Goal: Information Seeking & Learning: Learn about a topic

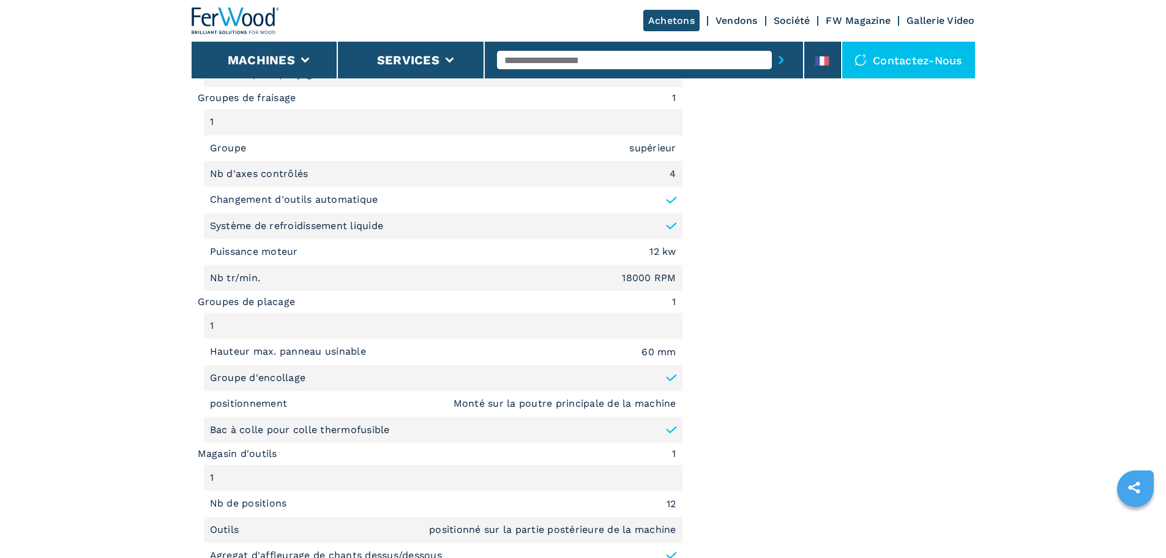
click at [532, 67] on input "text" at bounding box center [634, 60] width 275 height 18
type input "******"
click at [772, 46] on button "submit-button" at bounding box center [781, 60] width 19 height 28
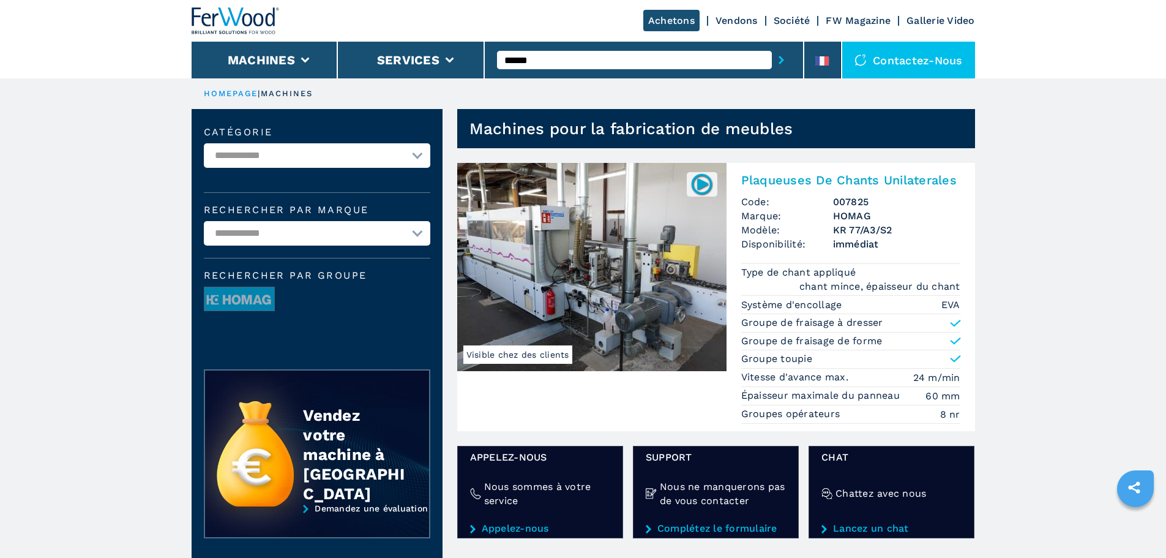
click at [627, 226] on img at bounding box center [591, 267] width 269 height 208
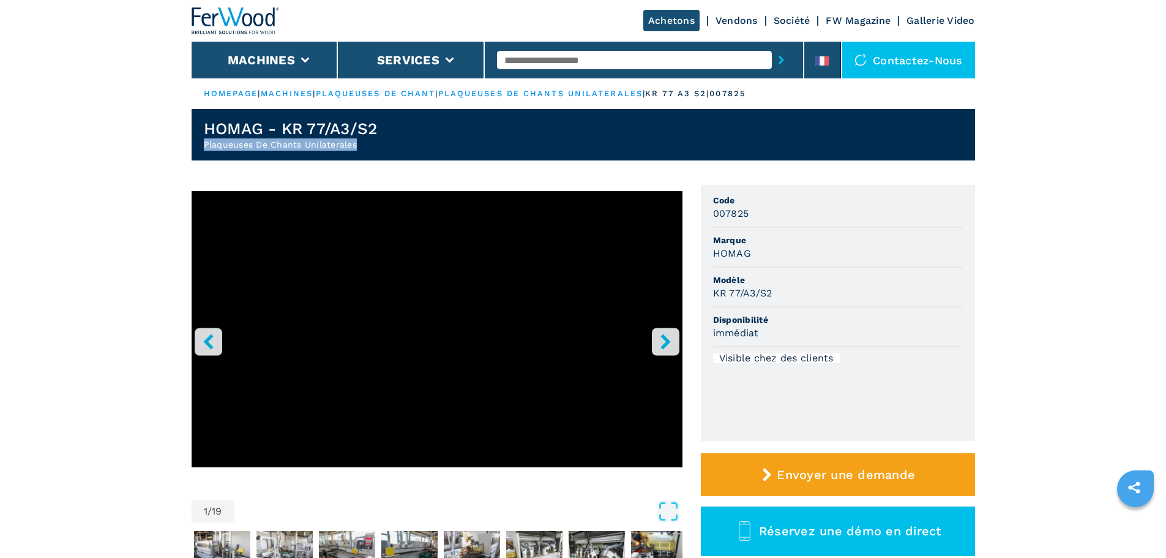
drag, startPoint x: 363, startPoint y: 142, endPoint x: 159, endPoint y: 143, distance: 204.4
copy h2 "Plaqueuses De Chants Unilaterales"
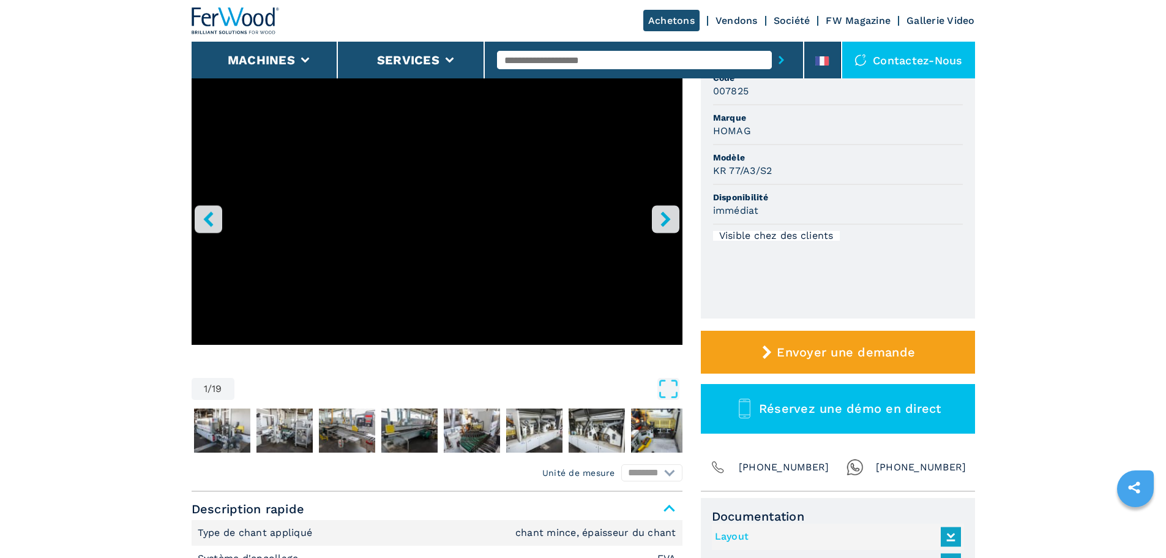
scroll to position [245, 0]
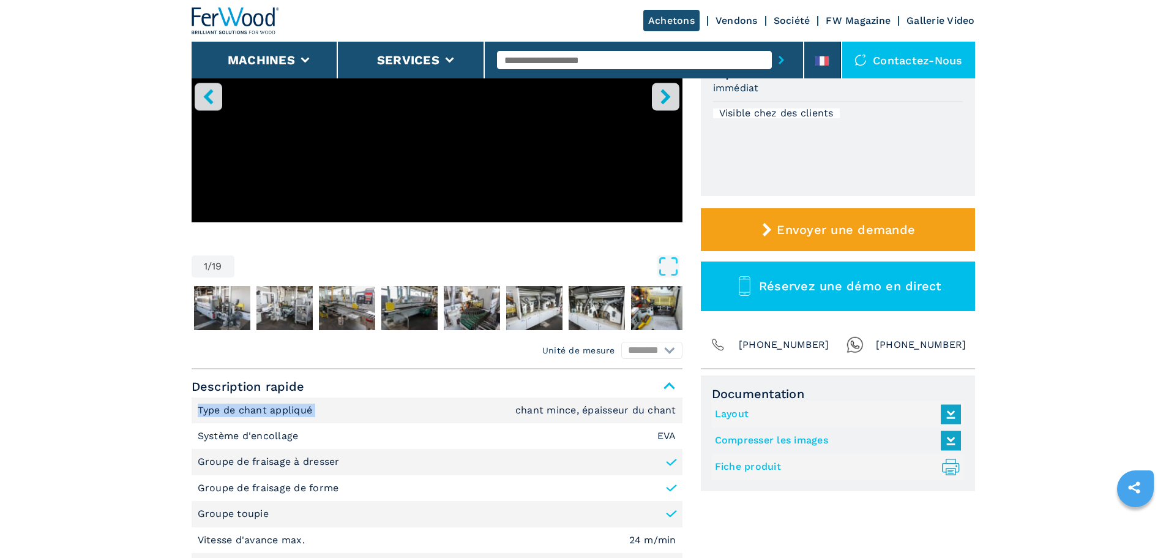
drag, startPoint x: 359, startPoint y: 407, endPoint x: 188, endPoint y: 408, distance: 170.8
copy p "Type de chant appliqué"
click at [597, 424] on li "Système d'encollage EVA" at bounding box center [437, 436] width 491 height 26
drag, startPoint x: 682, startPoint y: 408, endPoint x: 488, endPoint y: 408, distance: 194.6
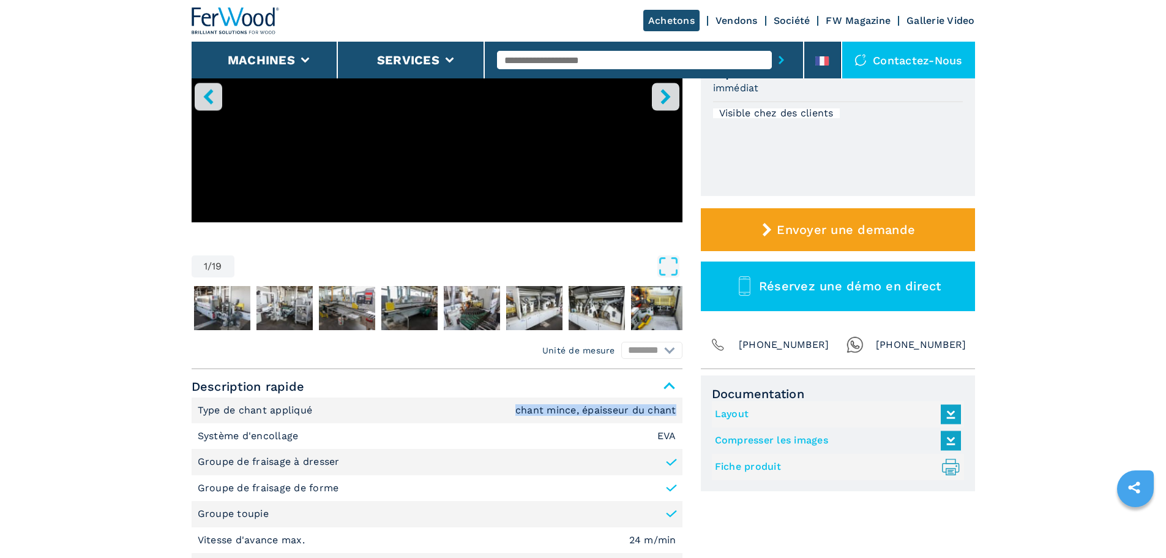
click at [488, 408] on div "Unité de mesure ******** ********* Description rapide Type de chant appliqué ch…" at bounding box center [583, 509] width 783 height 281
copy em "chant mince, épaisseur du chant"
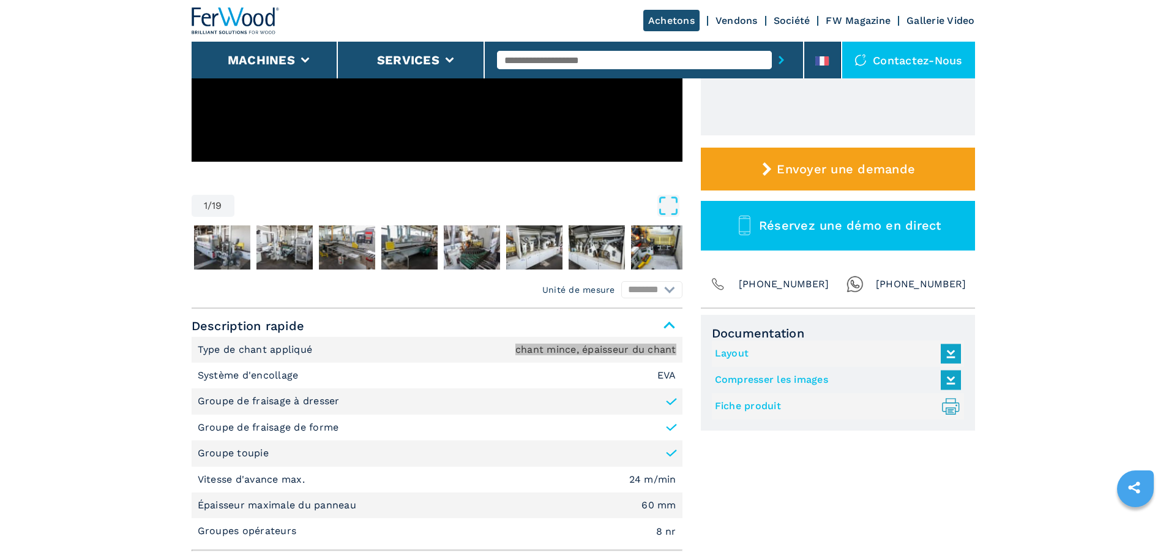
scroll to position [306, 0]
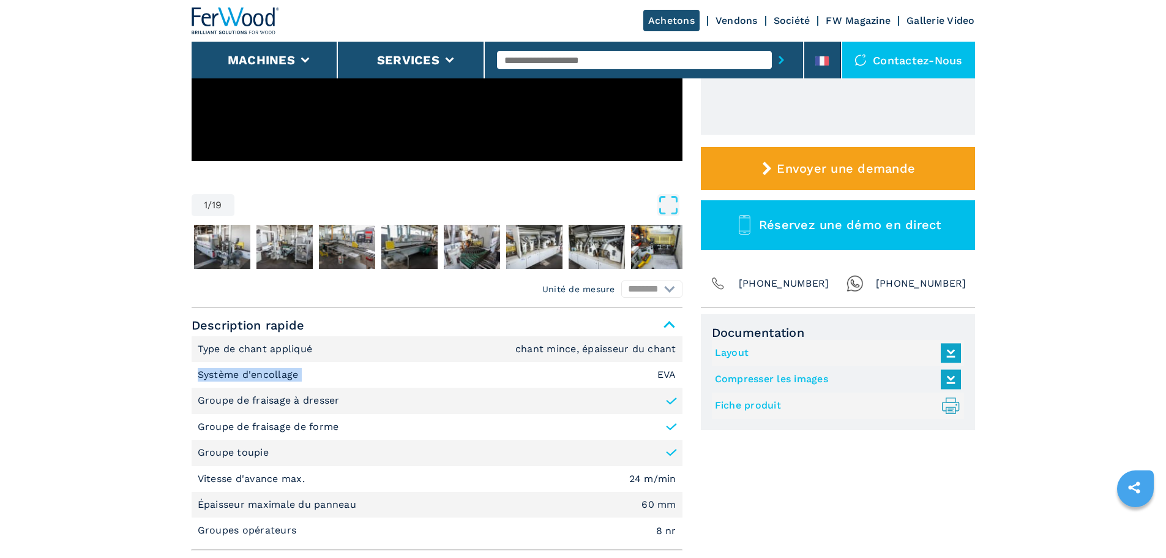
drag, startPoint x: 310, startPoint y: 372, endPoint x: 125, endPoint y: 385, distance: 185.9
copy p "Système d'encollage"
drag, startPoint x: 346, startPoint y: 401, endPoint x: 177, endPoint y: 379, distance: 171.0
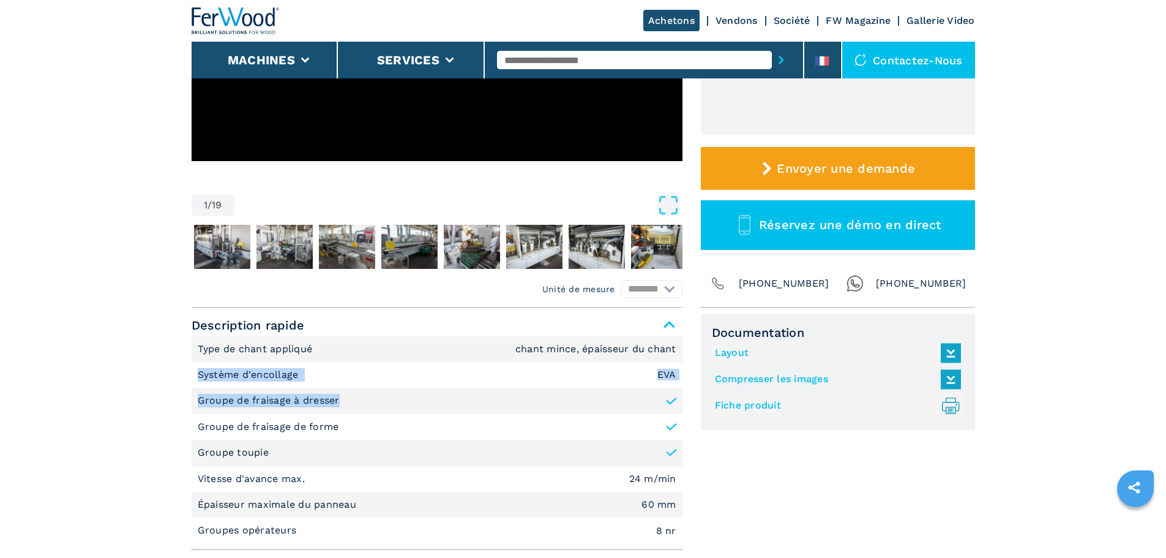
click at [272, 397] on p "Groupe de fraisage à dresser" at bounding box center [269, 400] width 142 height 13
copy li "Groupe de fraisage à dresser"
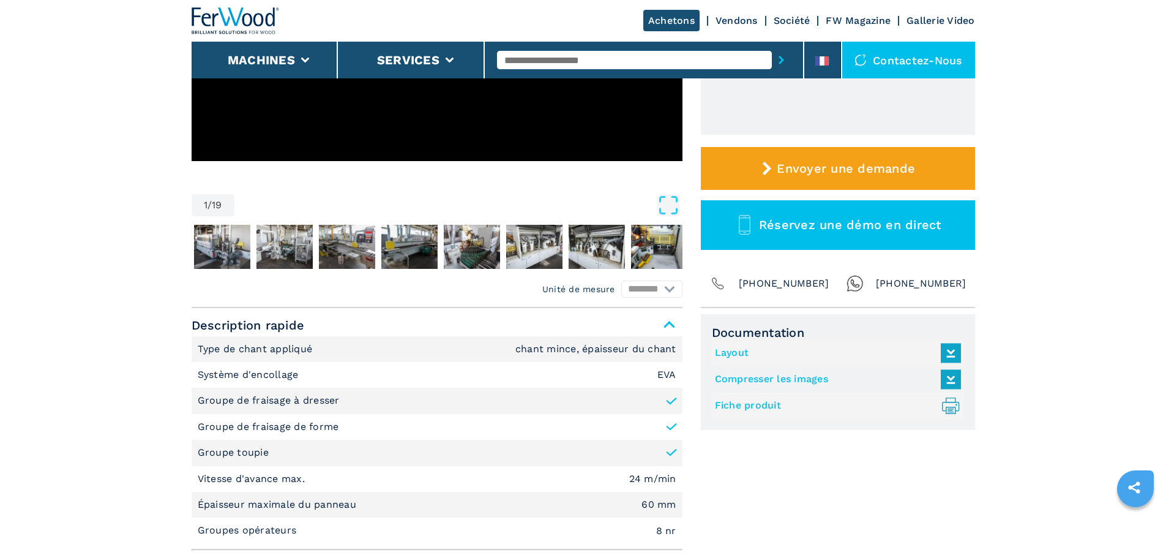
click at [374, 422] on li "Groupe de fraisage de forme" at bounding box center [437, 427] width 491 height 26
drag, startPoint x: 353, startPoint y: 409, endPoint x: 142, endPoint y: 409, distance: 210.6
copy p "Groupe de fraisage à dresser"
drag, startPoint x: 353, startPoint y: 436, endPoint x: 190, endPoint y: 427, distance: 163.1
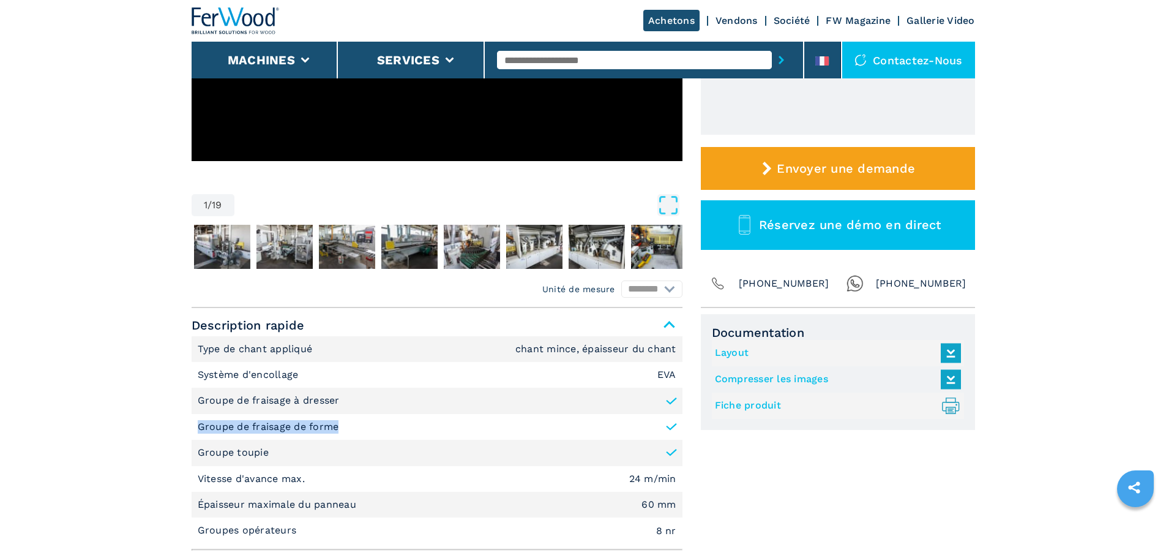
copy p "Groupe de fraisage de forme"
click at [313, 447] on li "Groupe toupie" at bounding box center [437, 452] width 491 height 26
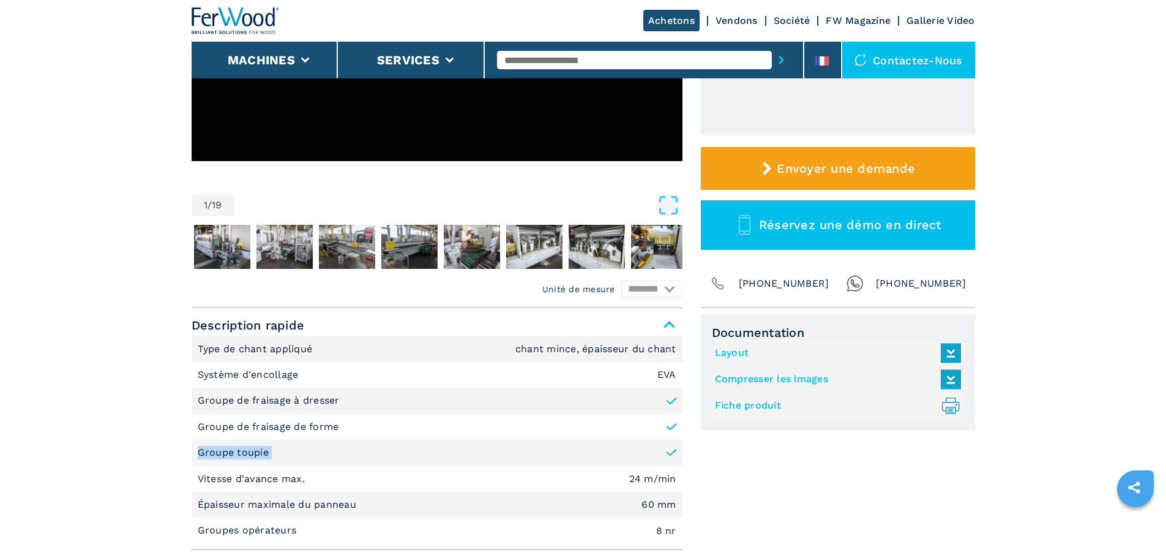
copy li "Groupe toupie"
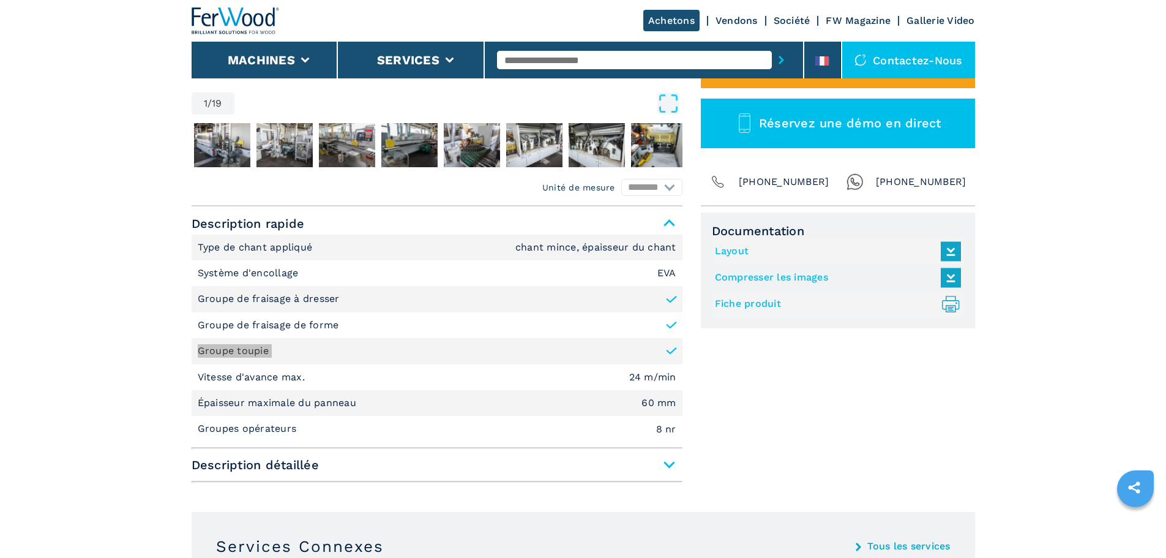
scroll to position [428, 0]
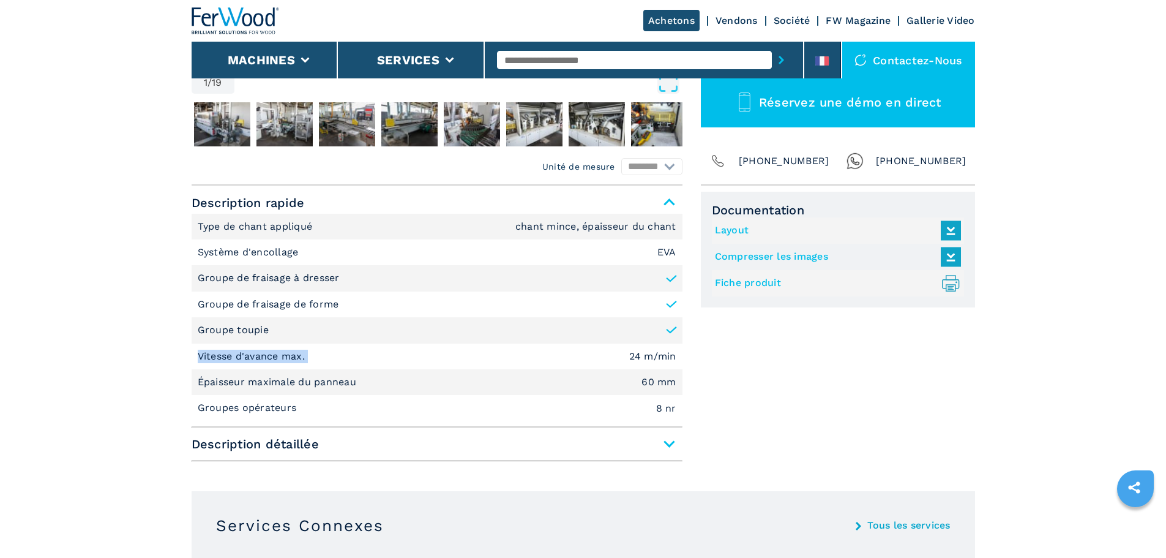
drag, startPoint x: 335, startPoint y: 356, endPoint x: 180, endPoint y: 357, distance: 154.9
copy p "Vitesse d'avance max."
drag, startPoint x: 372, startPoint y: 379, endPoint x: 143, endPoint y: 383, distance: 229.6
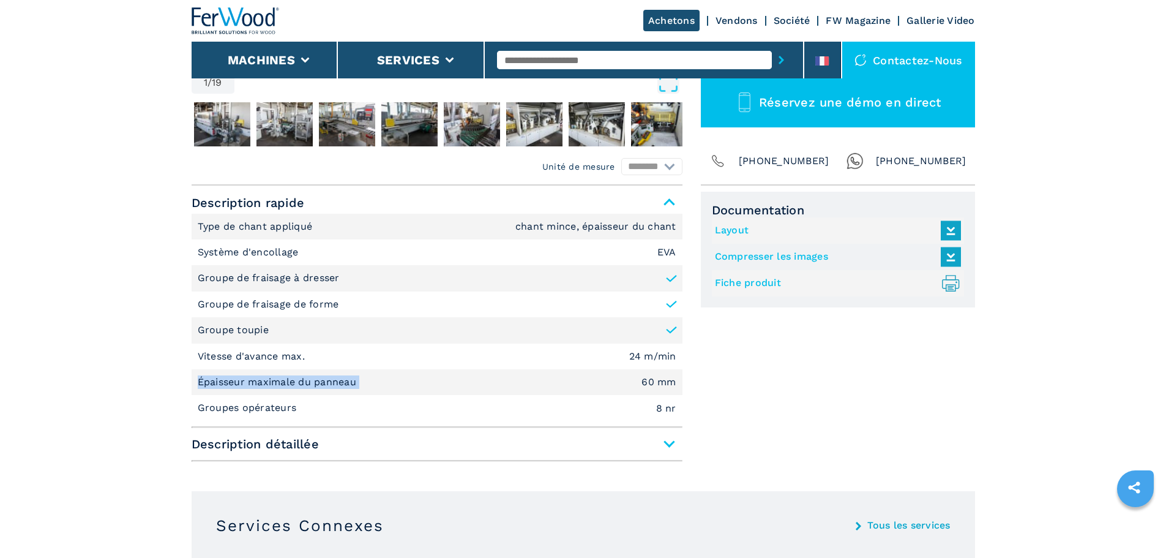
copy p "Épaisseur maximale du panneau"
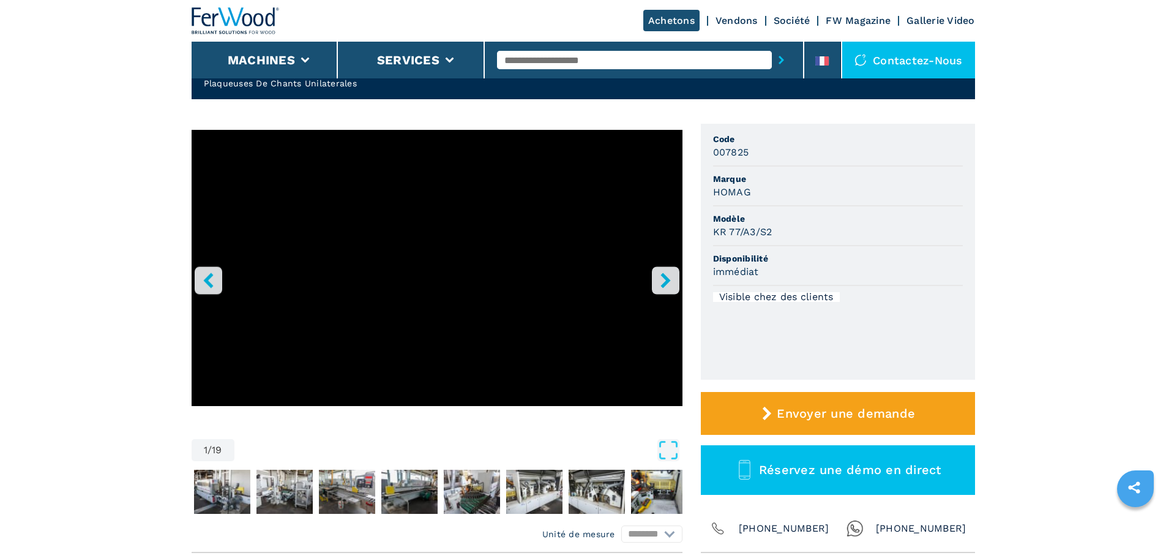
scroll to position [0, 0]
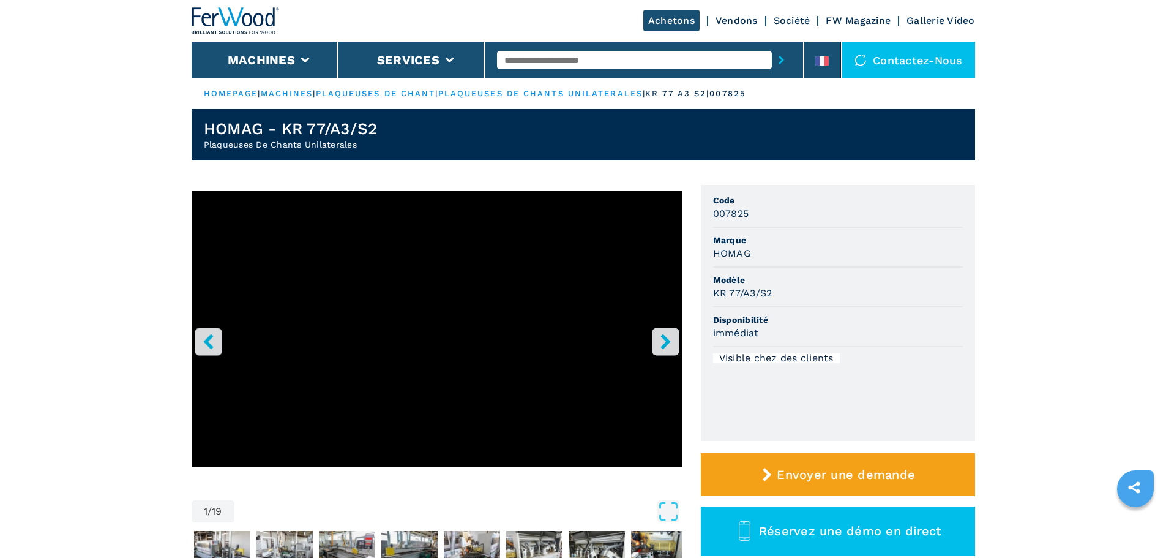
click at [525, 64] on input "text" at bounding box center [634, 60] width 275 height 18
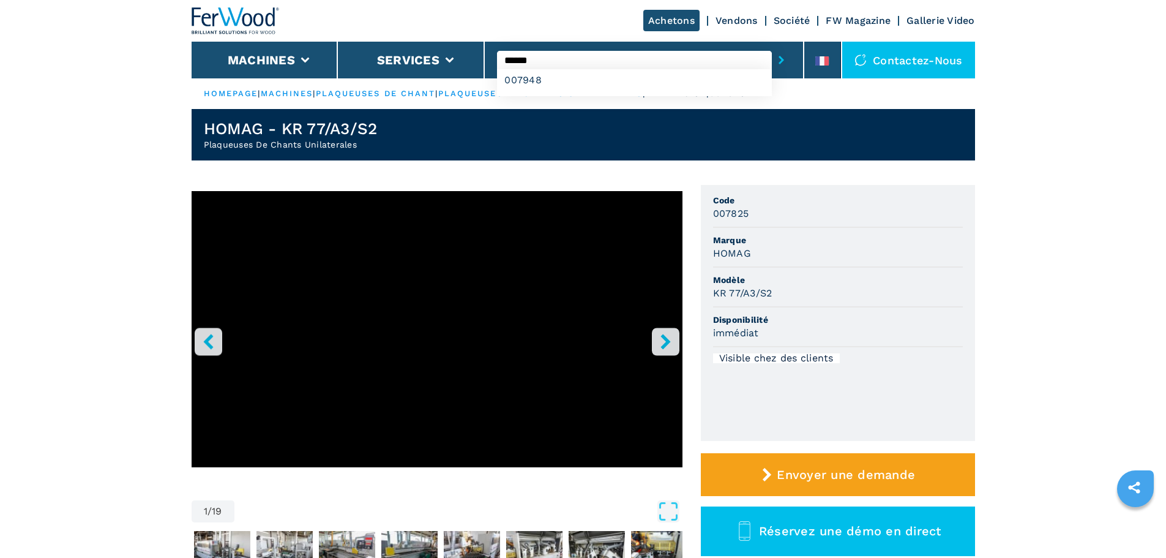
type input "******"
click at [772, 46] on button "submit-button" at bounding box center [781, 60] width 19 height 28
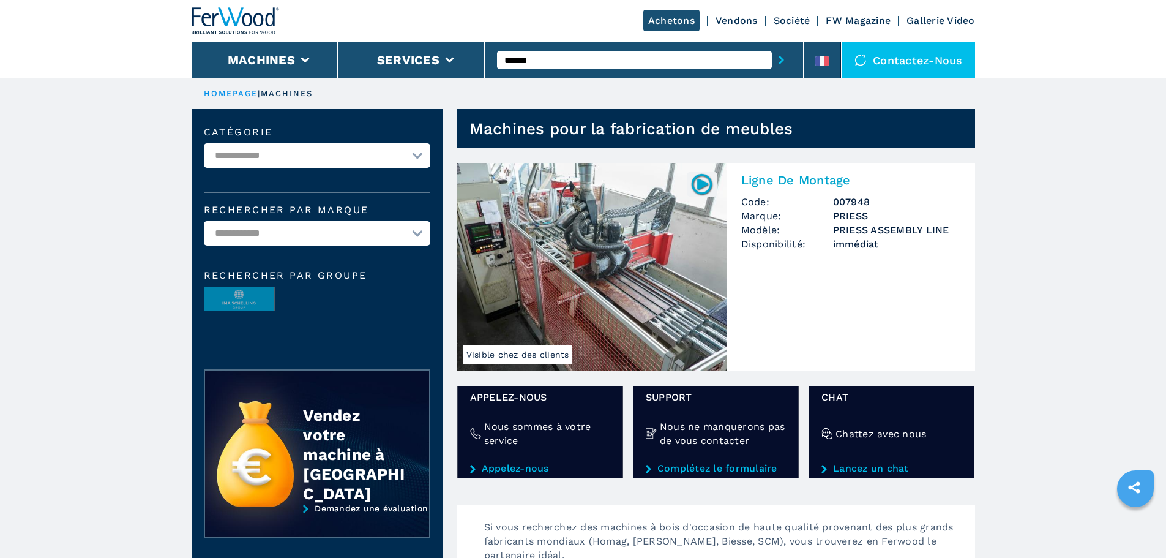
click at [601, 244] on img at bounding box center [591, 267] width 269 height 208
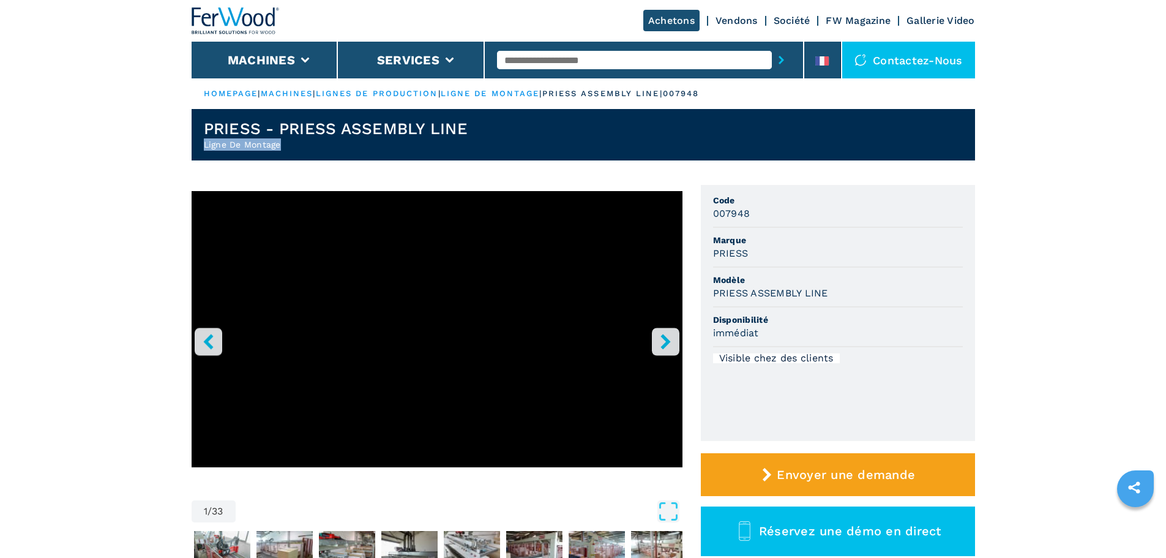
drag, startPoint x: 290, startPoint y: 144, endPoint x: 116, endPoint y: 148, distance: 173.9
copy h2 "Ligne De Montage"
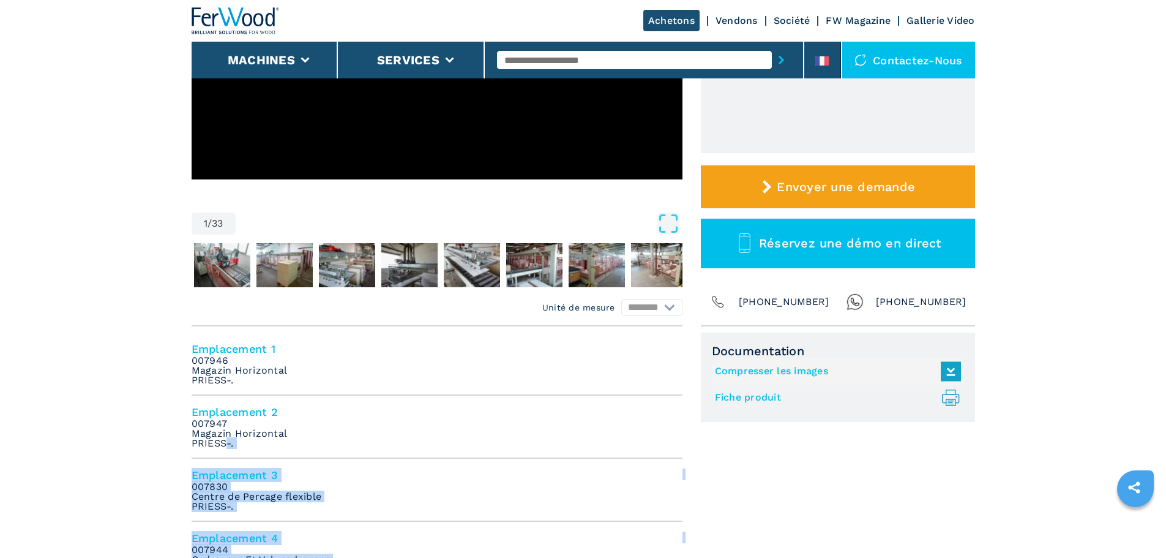
scroll to position [306, 0]
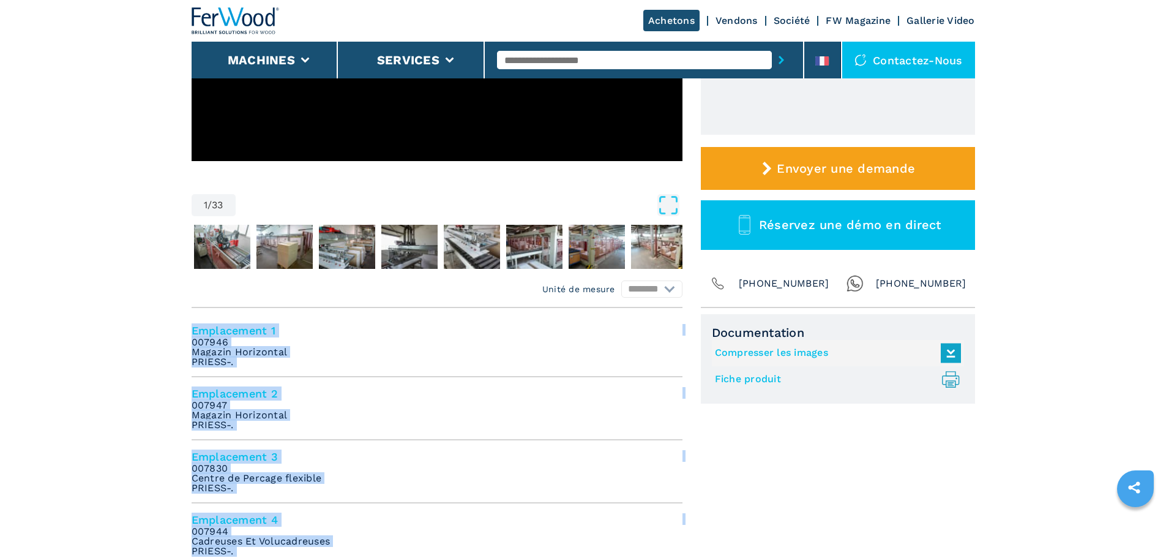
drag, startPoint x: 280, startPoint y: 376, endPoint x: 170, endPoint y: 324, distance: 122.7
copy ul "Emplacement 1 007946 Magazin Horizontal PRIESS-. Emplacement 2 007947 Magazin H…"
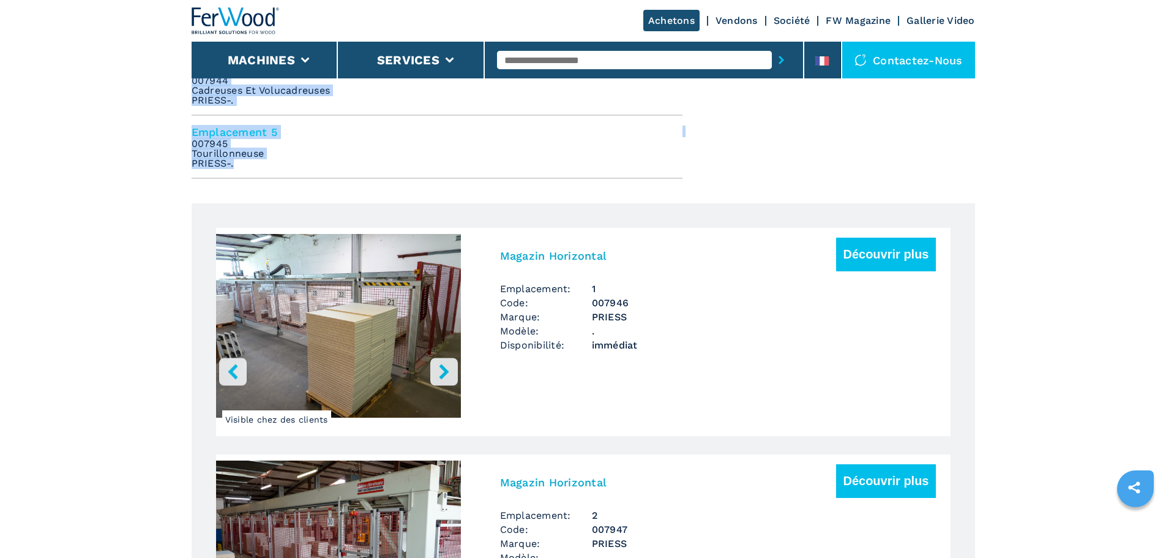
scroll to position [918, 0]
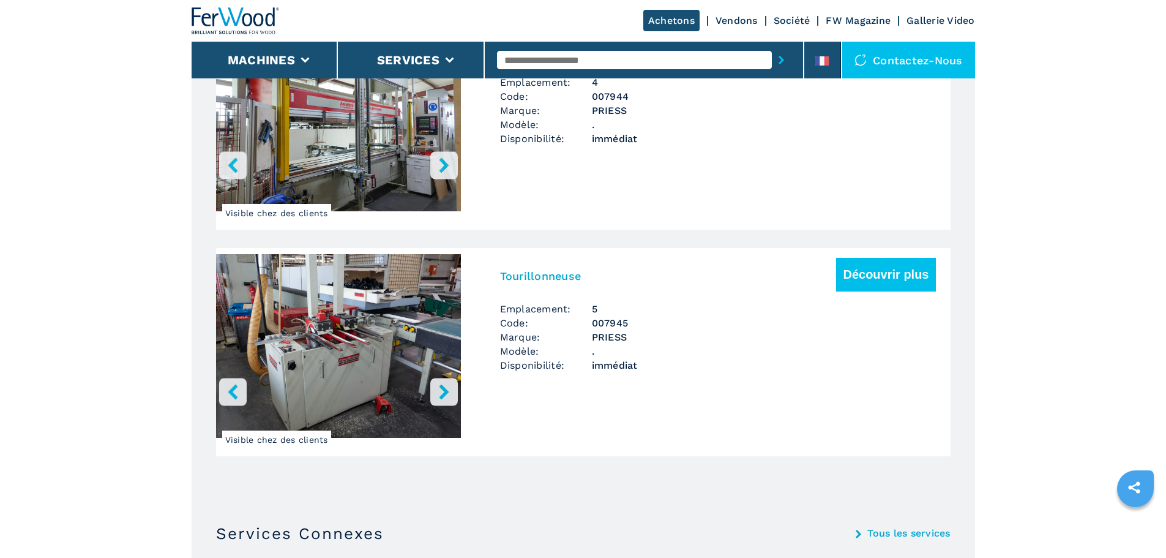
scroll to position [1653, 0]
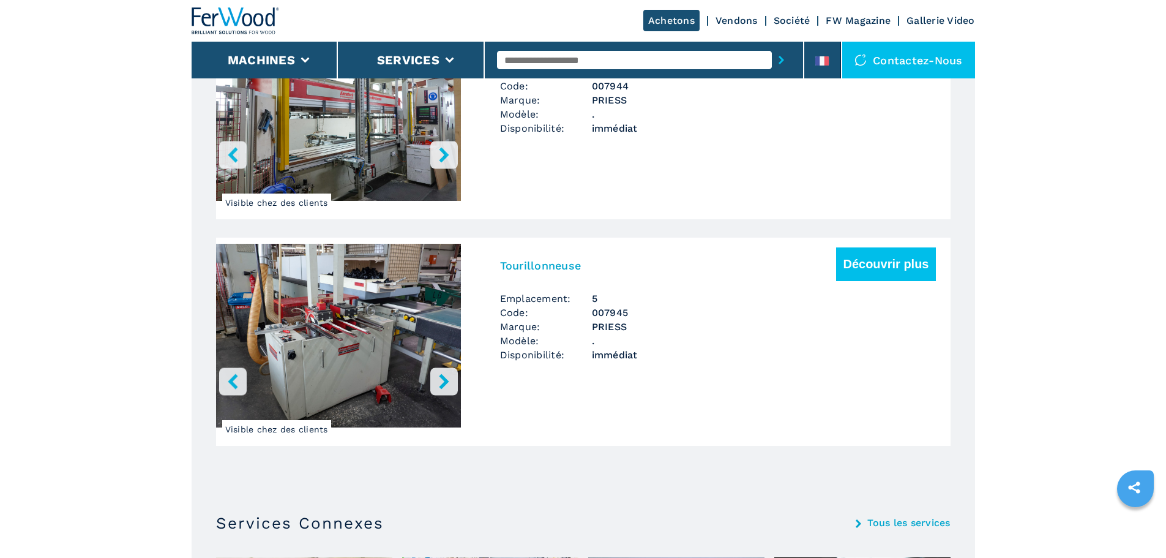
click at [219, 20] on img at bounding box center [236, 20] width 88 height 27
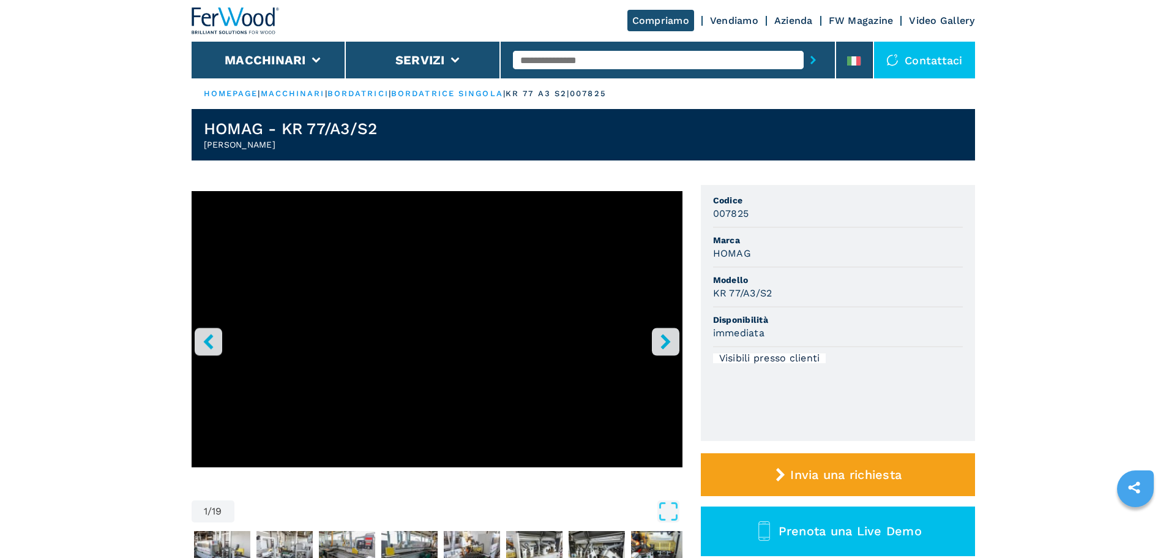
click at [862, 64] on li at bounding box center [854, 60] width 37 height 37
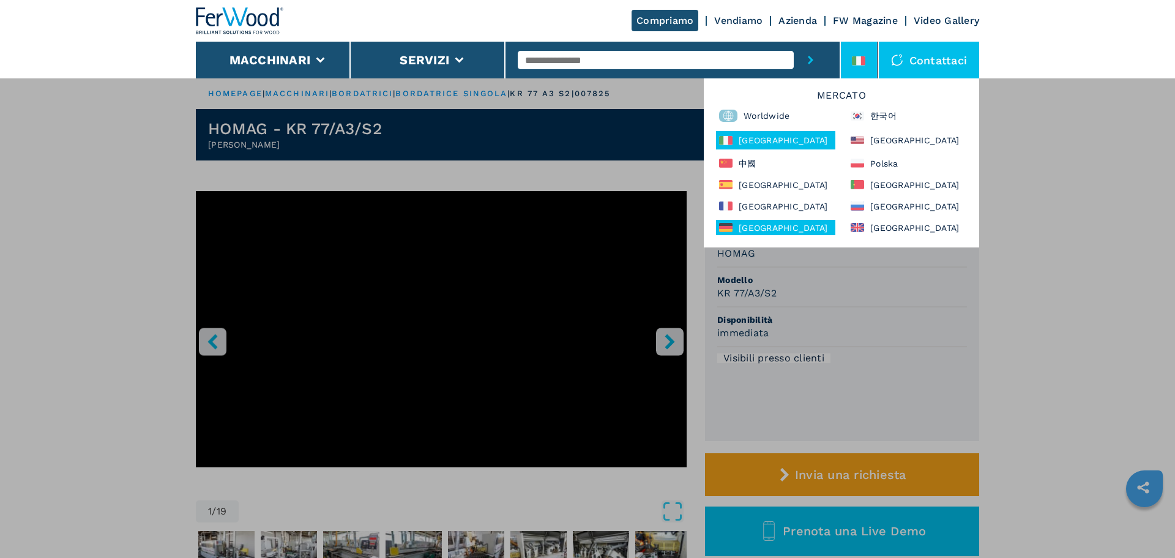
click at [767, 228] on div "Deutschland" at bounding box center [775, 227] width 119 height 15
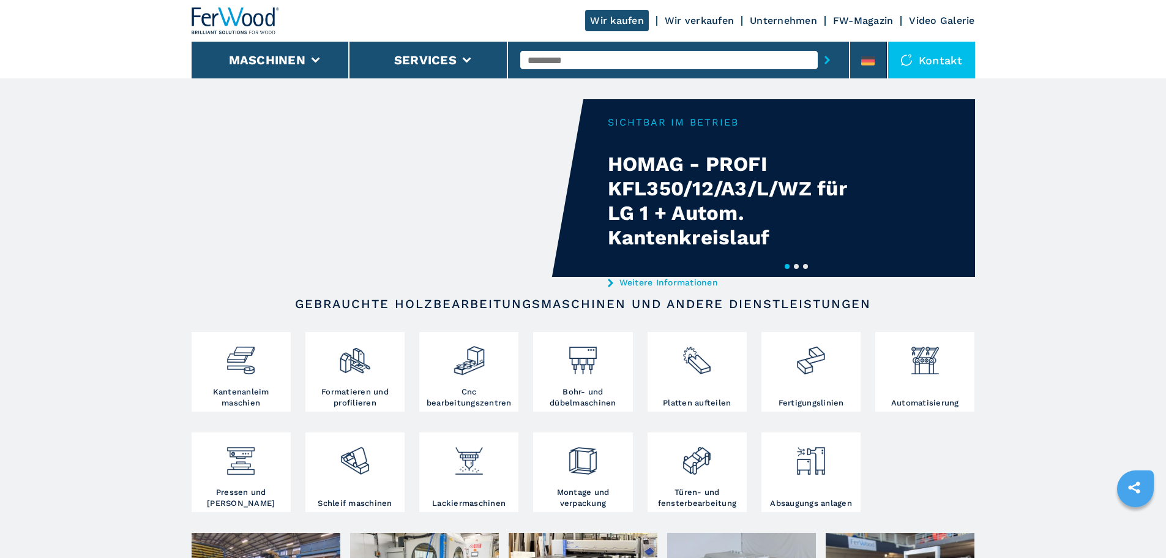
click at [725, 65] on input "text" at bounding box center [668, 60] width 297 height 18
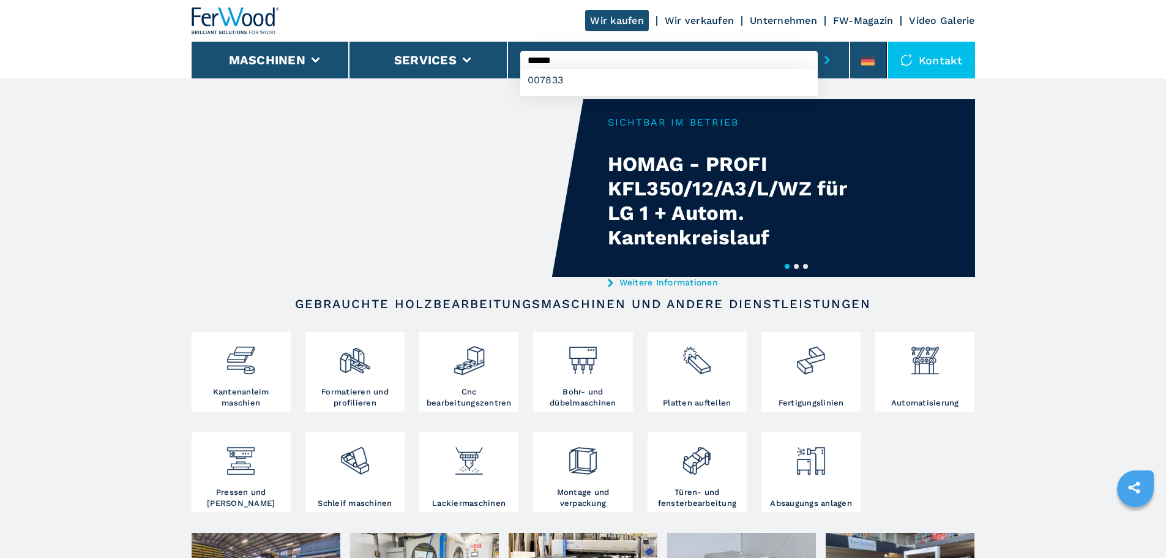
type input "******"
click at [818, 46] on button "submit-button" at bounding box center [827, 60] width 19 height 28
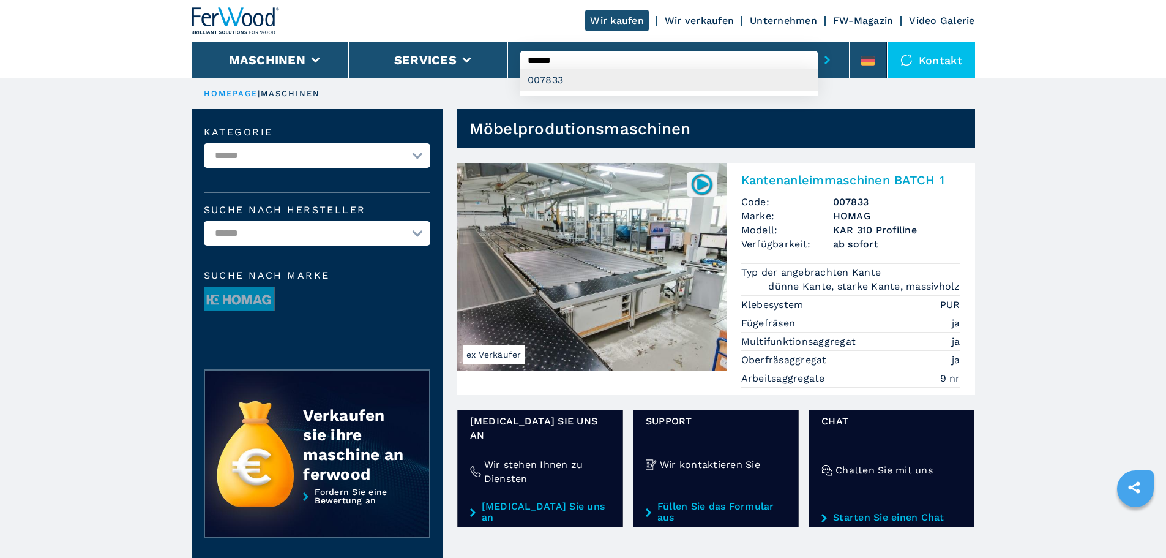
drag, startPoint x: 576, startPoint y: 64, endPoint x: 548, endPoint y: 71, distance: 28.4
click at [548, 69] on div "****** 007833" at bounding box center [668, 60] width 297 height 18
type input "******"
click at [818, 46] on button "submit-button" at bounding box center [827, 60] width 19 height 28
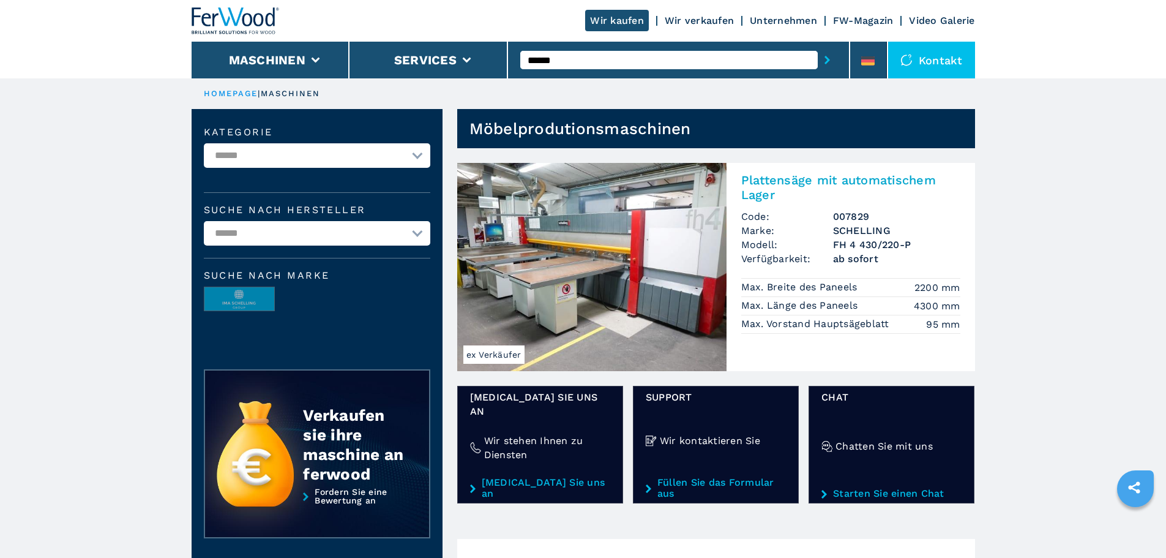
click at [640, 240] on img at bounding box center [591, 267] width 269 height 208
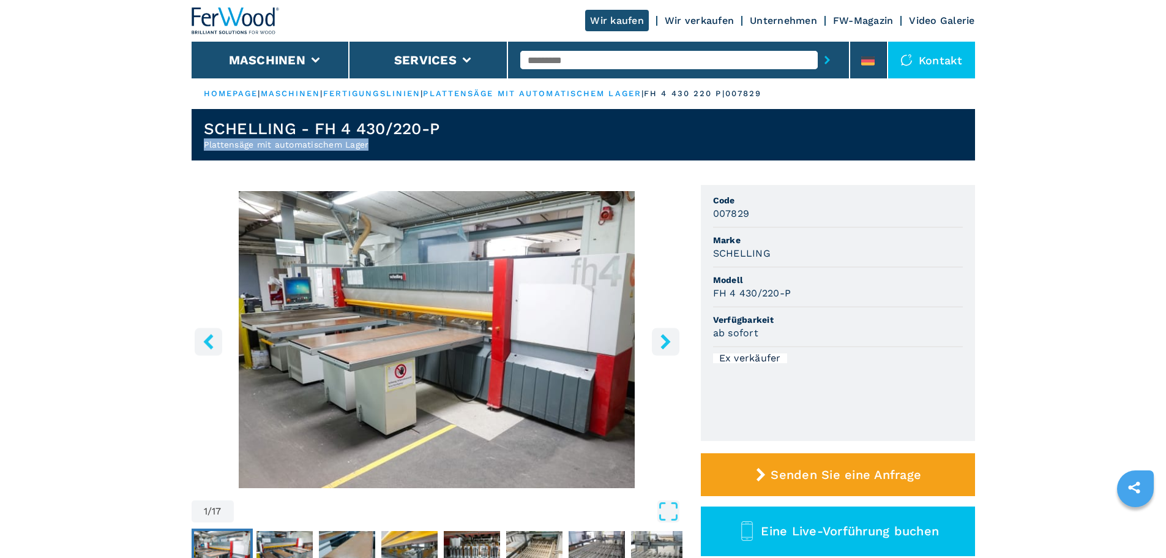
drag, startPoint x: 391, startPoint y: 152, endPoint x: 127, endPoint y: 147, distance: 263.9
copy h2 "Plattensäge mit automatischem Lager"
click at [233, 128] on h1 "SCHELLING - FH 4 430/220-P" at bounding box center [322, 129] width 236 height 20
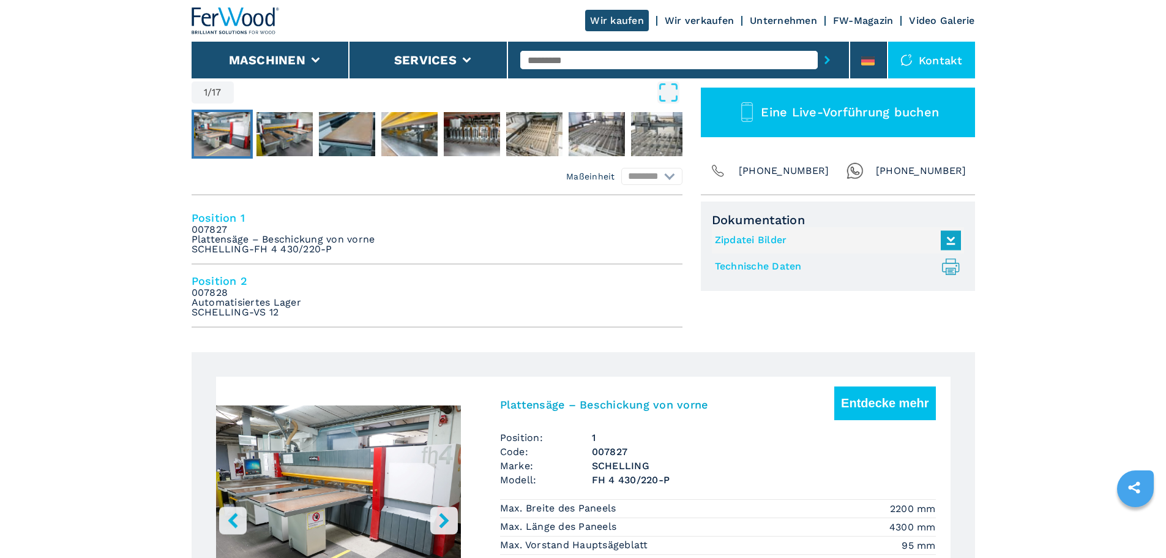
scroll to position [612, 0]
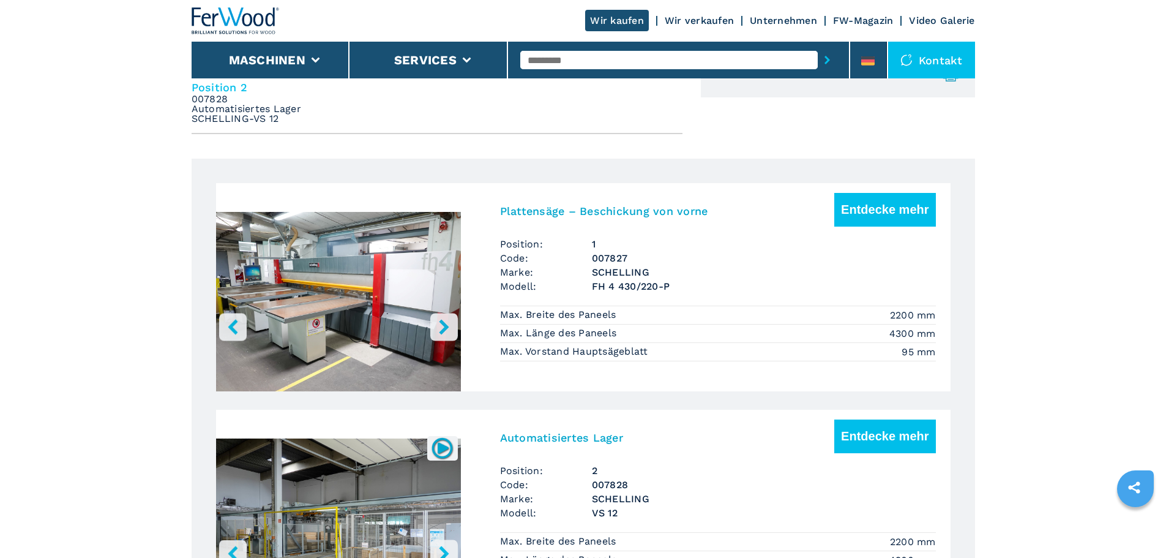
click at [321, 327] on img "Go to Slide 1" at bounding box center [338, 304] width 245 height 230
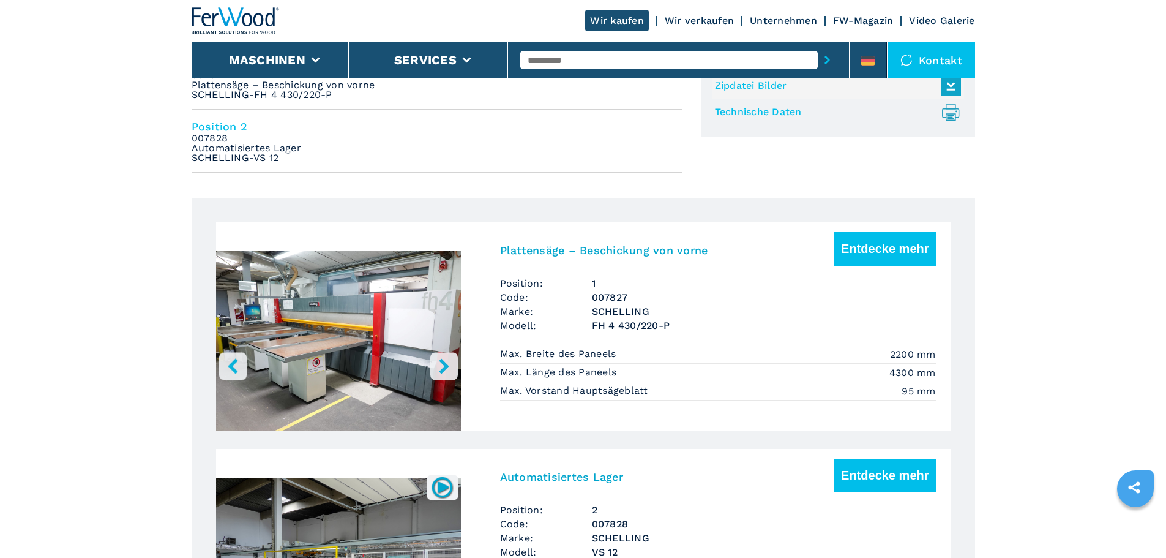
scroll to position [551, 0]
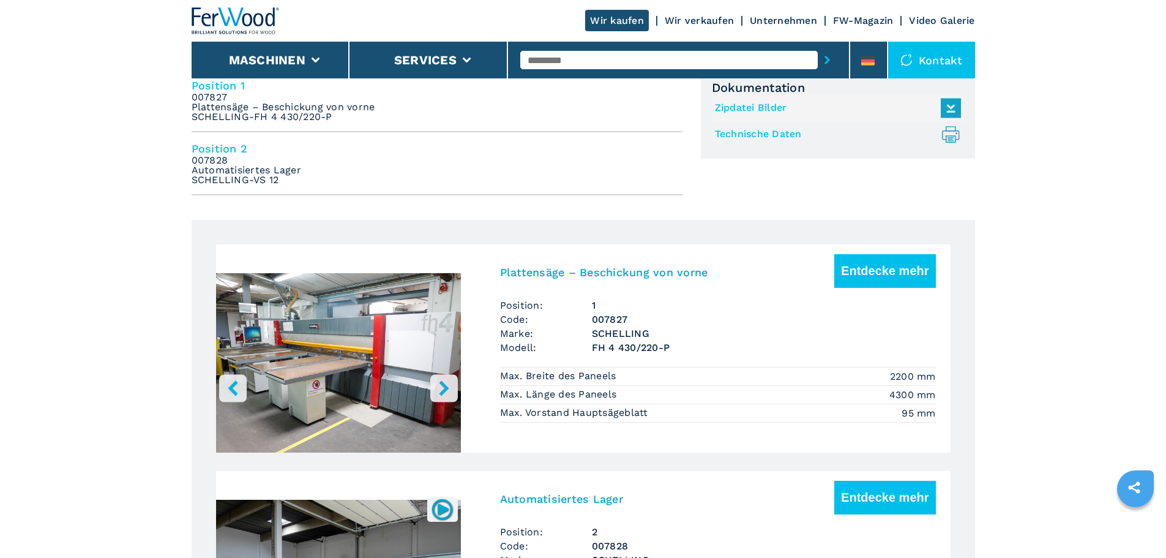
click at [330, 389] on img "Go to Slide 1" at bounding box center [338, 365] width 245 height 230
click at [921, 267] on button "Entdecke mehr" at bounding box center [884, 271] width 101 height 34
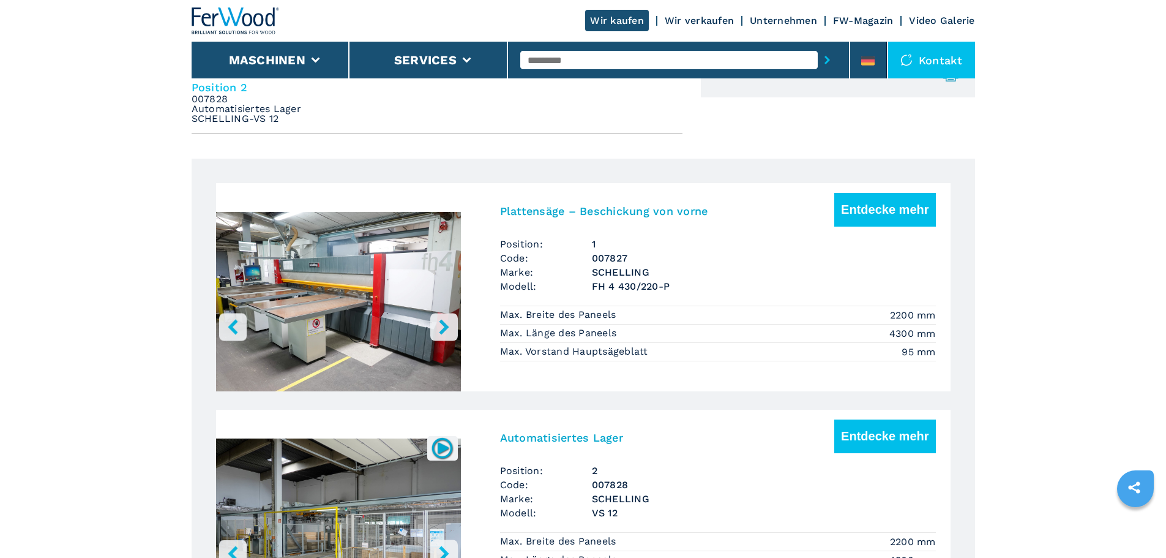
scroll to position [918, 0]
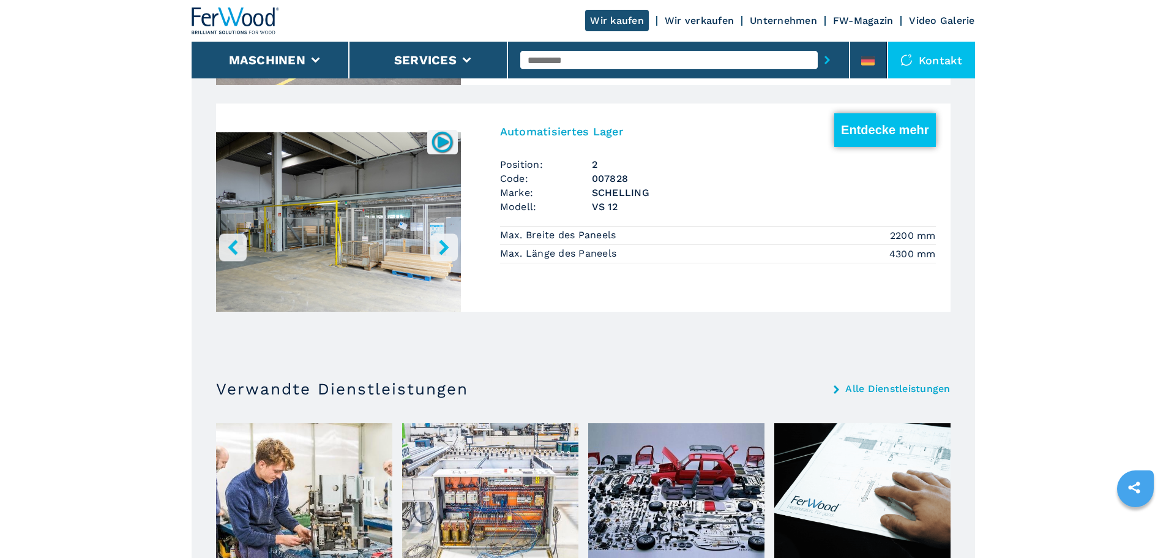
click at [870, 136] on button "Entdecke mehr" at bounding box center [884, 130] width 101 height 34
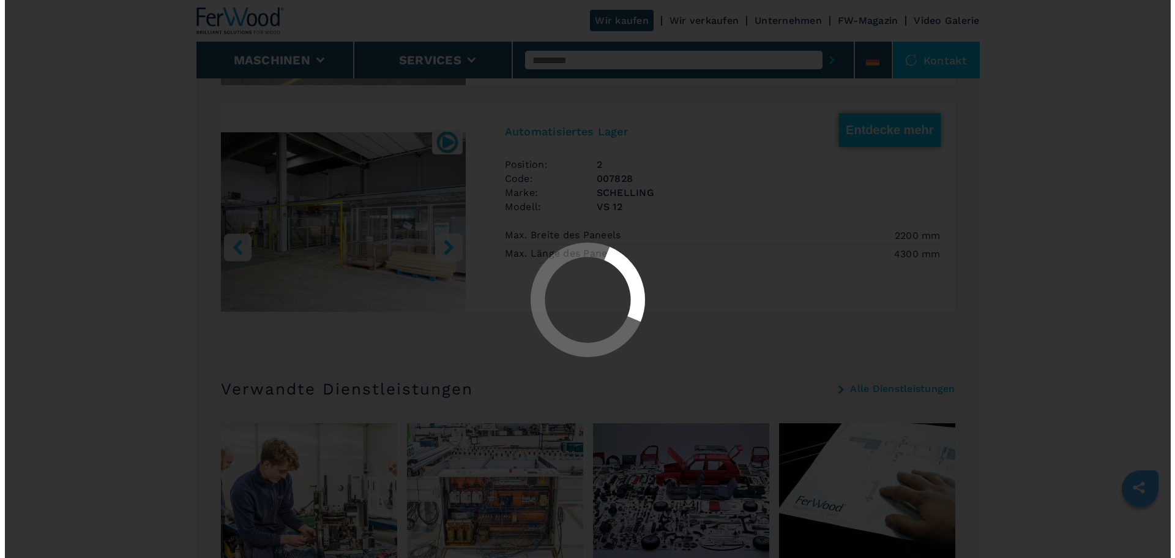
scroll to position [0, 0]
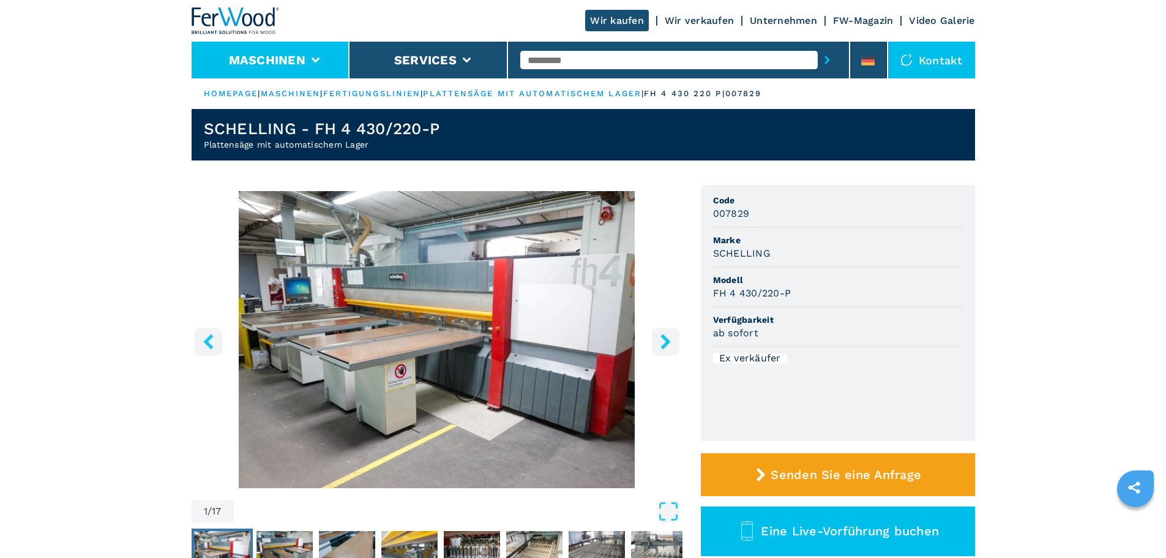
click at [326, 58] on li "Maschinen" at bounding box center [271, 60] width 159 height 37
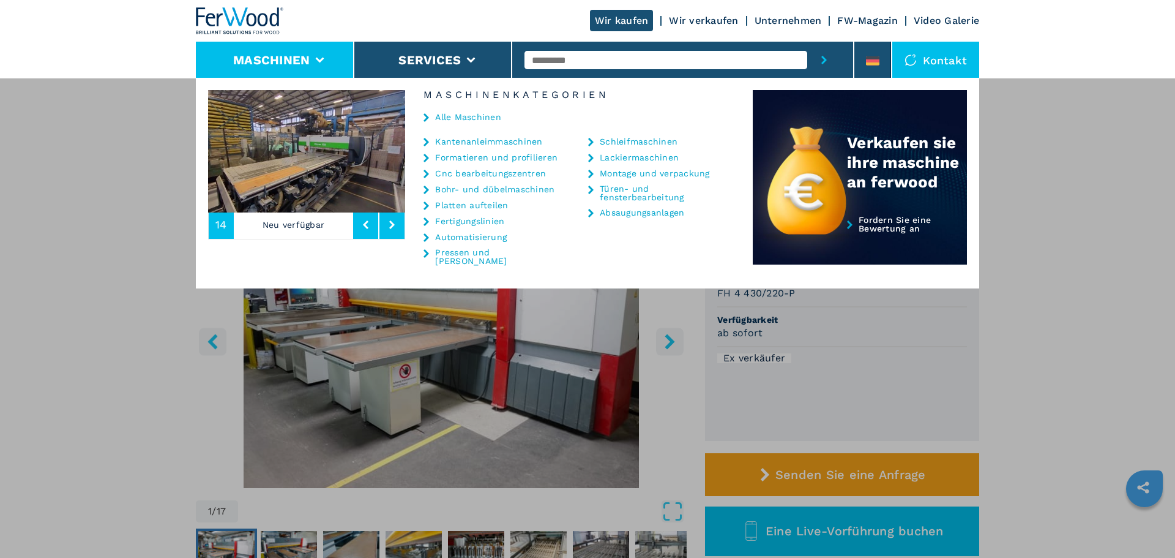
click at [476, 117] on link "Alle Maschinen" at bounding box center [468, 117] width 66 height 9
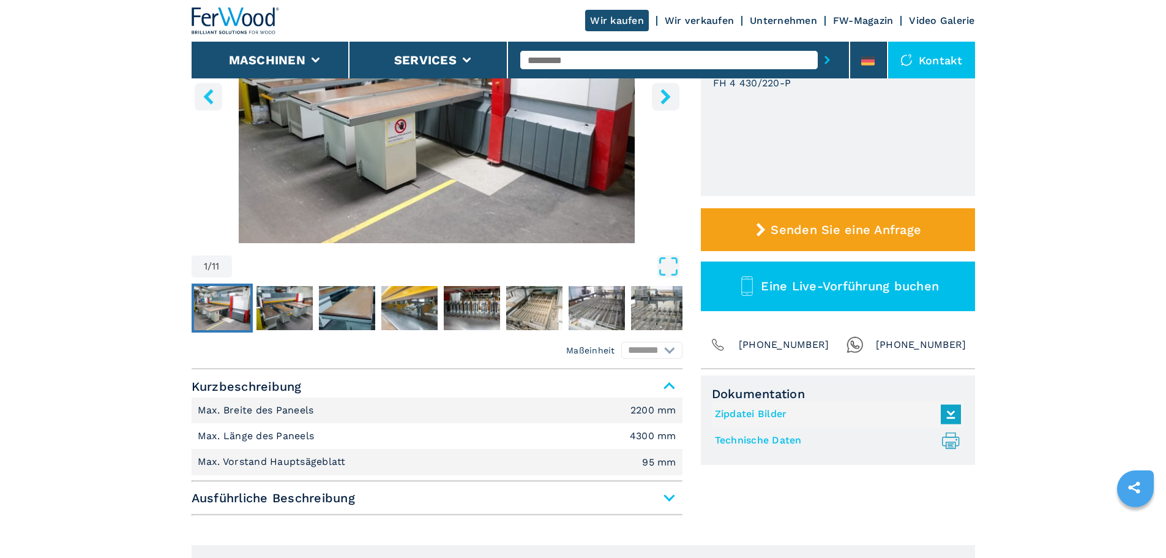
scroll to position [428, 0]
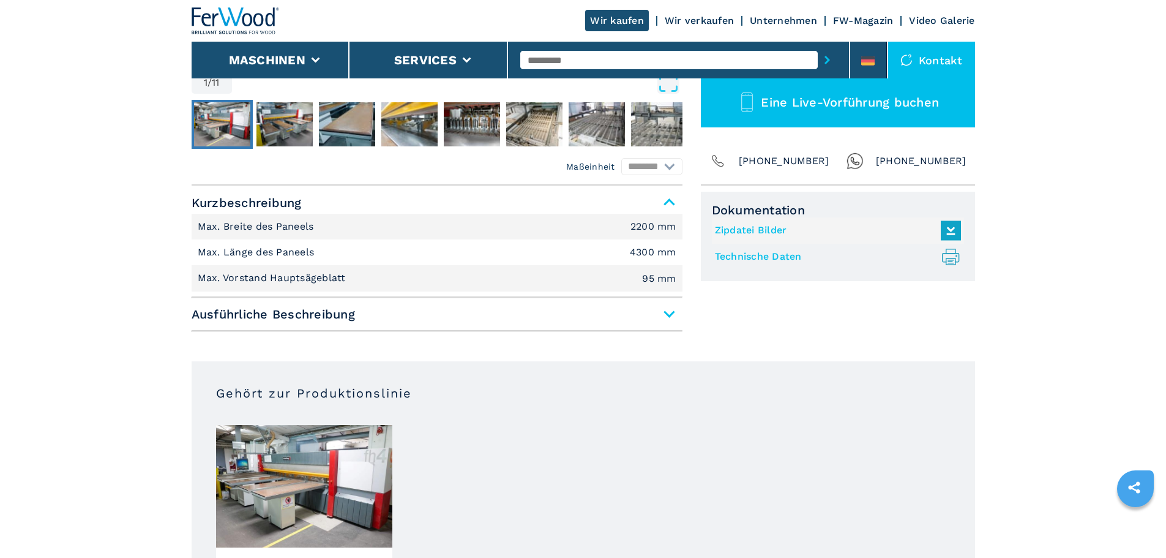
click at [286, 304] on span "Ausführliche Beschreibung" at bounding box center [437, 314] width 491 height 22
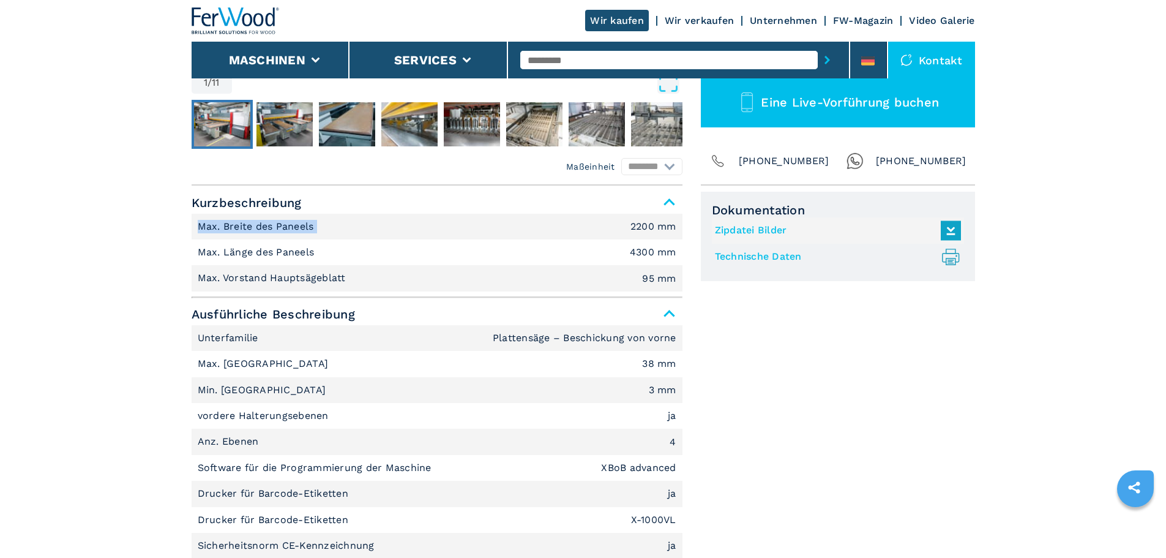
drag, startPoint x: 364, startPoint y: 222, endPoint x: 178, endPoint y: 219, distance: 185.5
copy p "Max. Breite des Paneels"
drag, startPoint x: 373, startPoint y: 282, endPoint x: 189, endPoint y: 273, distance: 184.4
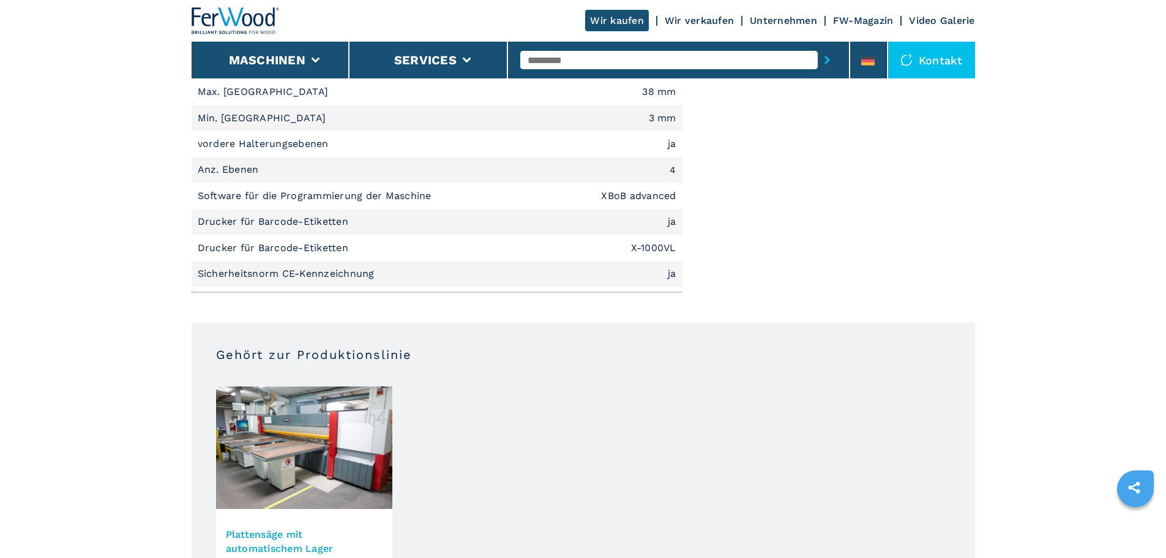
scroll to position [673, 0]
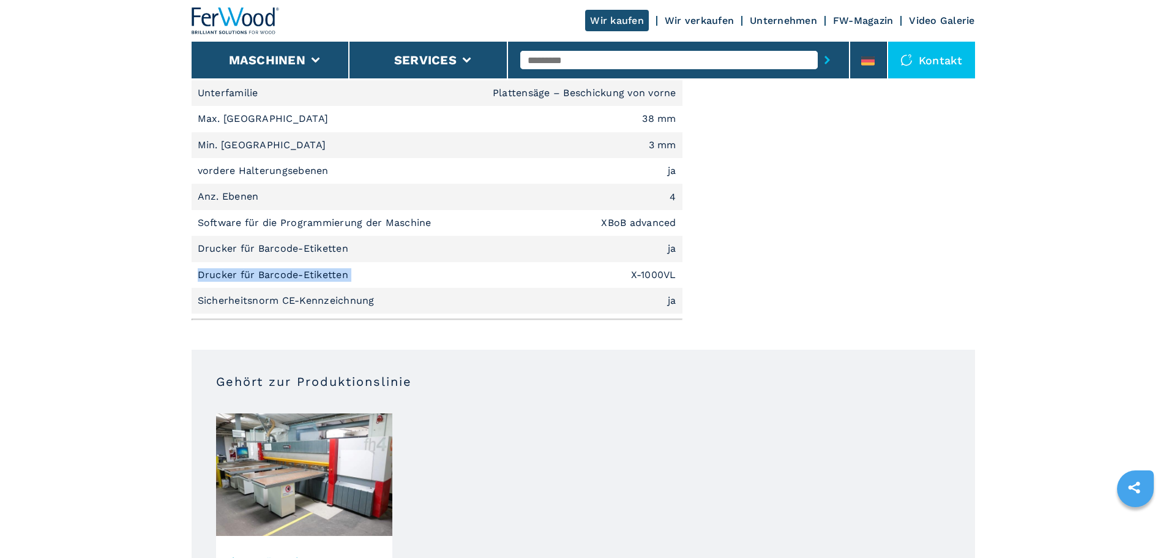
drag, startPoint x: 385, startPoint y: 275, endPoint x: 178, endPoint y: 270, distance: 207.0
click at [178, 270] on main "HOMEPAGE | maschinen | platten aufteilen | plattensäge – beschickung von vorne …" at bounding box center [583, 547] width 1166 height 2440
copy p "Drucker für Barcode-Etiketten"
drag, startPoint x: 616, startPoint y: 270, endPoint x: 745, endPoint y: 283, distance: 129.8
click at [745, 283] on div "Maßeinheit ******** ******** Kurzbeschreibung Max. Breite des Paneels 2200 mm M…" at bounding box center [583, 133] width 783 height 385
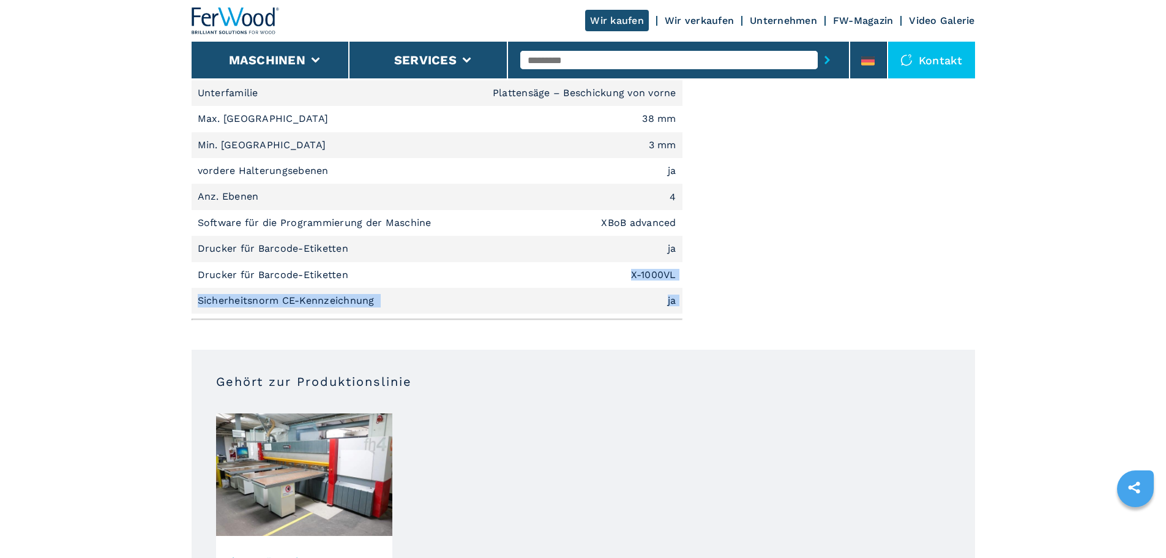
click at [686, 276] on div "Maßeinheit ******** ******** Kurzbeschreibung Max. Breite des Paneels 2200 mm M…" at bounding box center [583, 133] width 783 height 385
click at [626, 277] on li "Drucker für Barcode-Etiketten X-1000VL" at bounding box center [437, 275] width 491 height 26
copy em "X-1000VL"
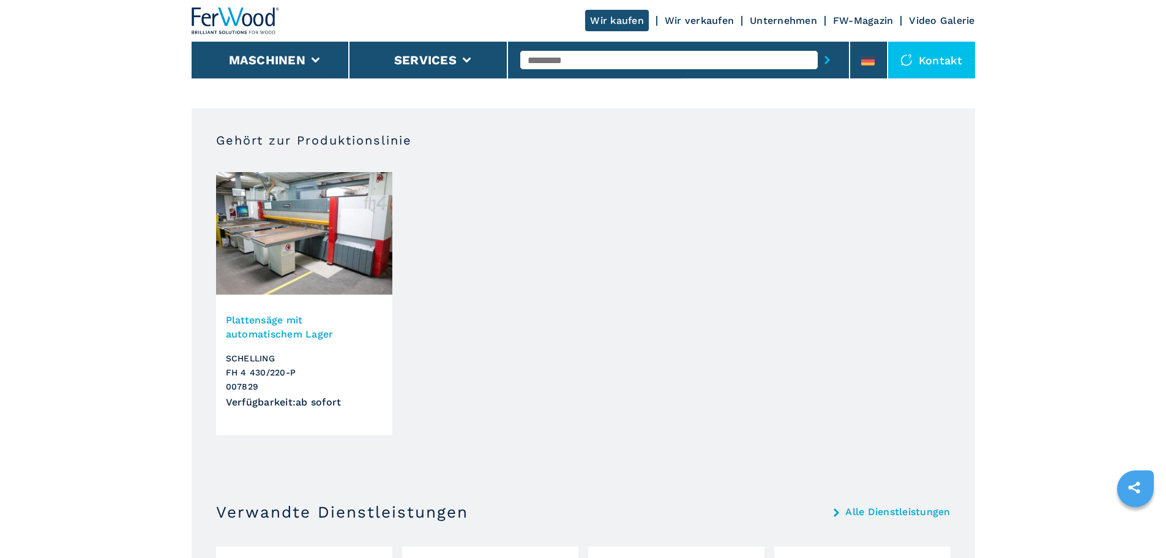
scroll to position [918, 0]
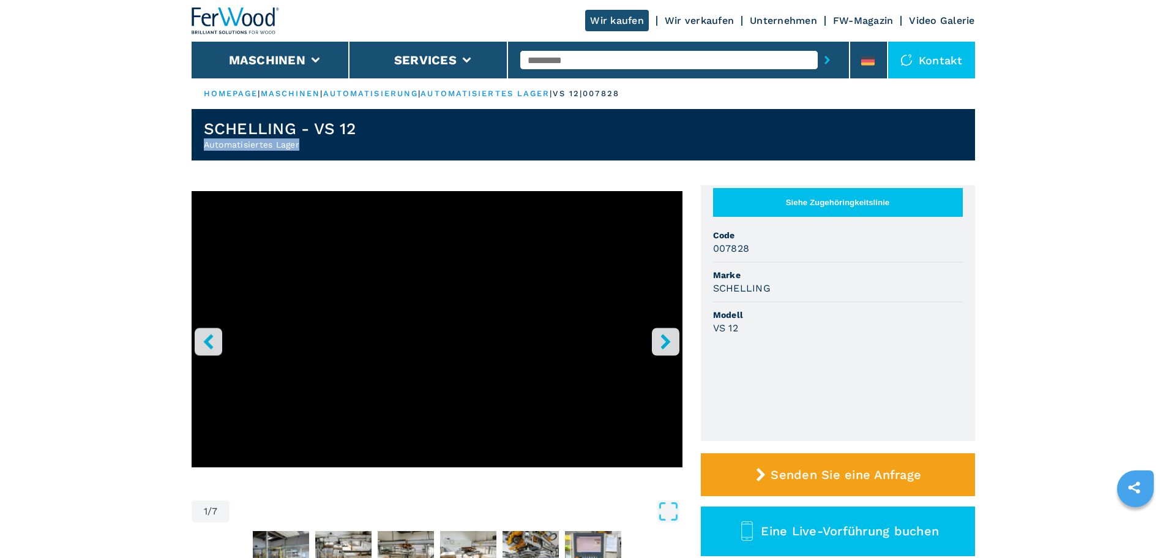
drag, startPoint x: 299, startPoint y: 148, endPoint x: 192, endPoint y: 144, distance: 107.8
click at [192, 144] on header "SCHELLING - VS 12 Automatisiertes Lager" at bounding box center [583, 134] width 783 height 51
copy h2 "Automatisiertes Lager"
drag, startPoint x: 372, startPoint y: 129, endPoint x: 178, endPoint y: 128, distance: 194.0
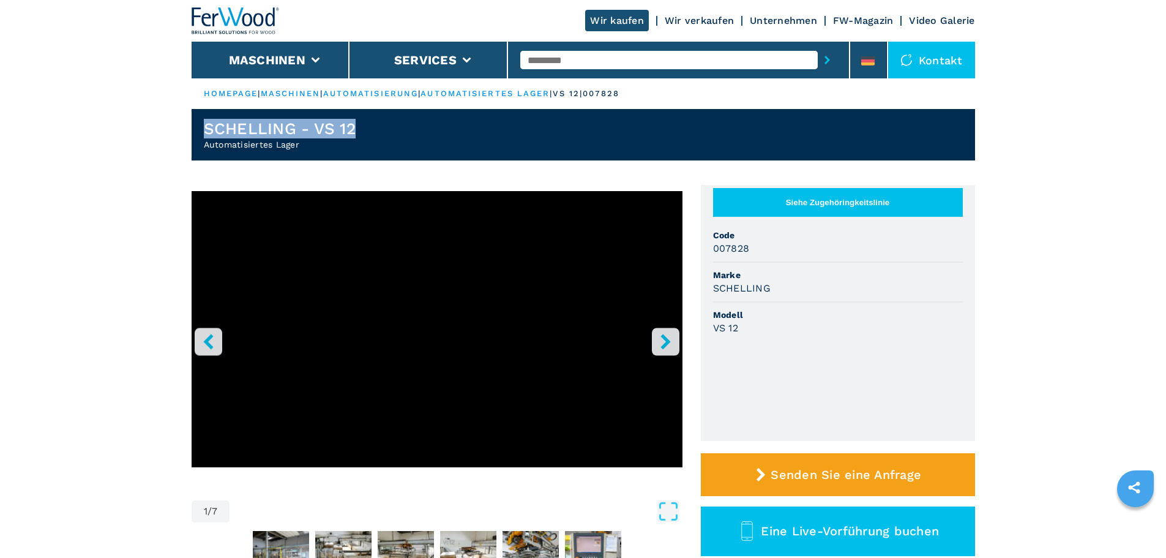
copy h1 "SCHELLING - VS 12"
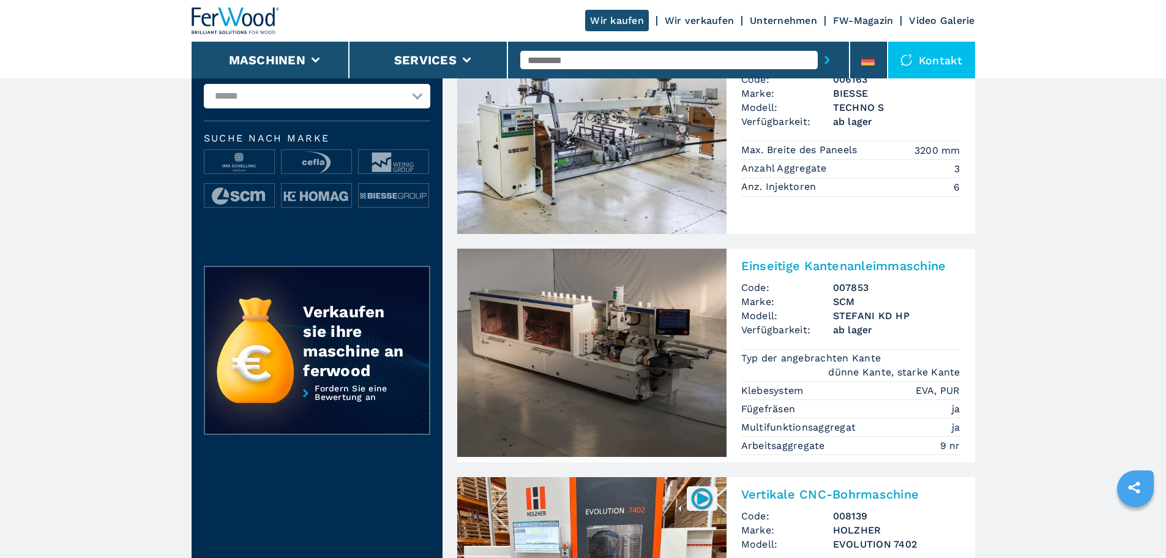
scroll to position [122, 0]
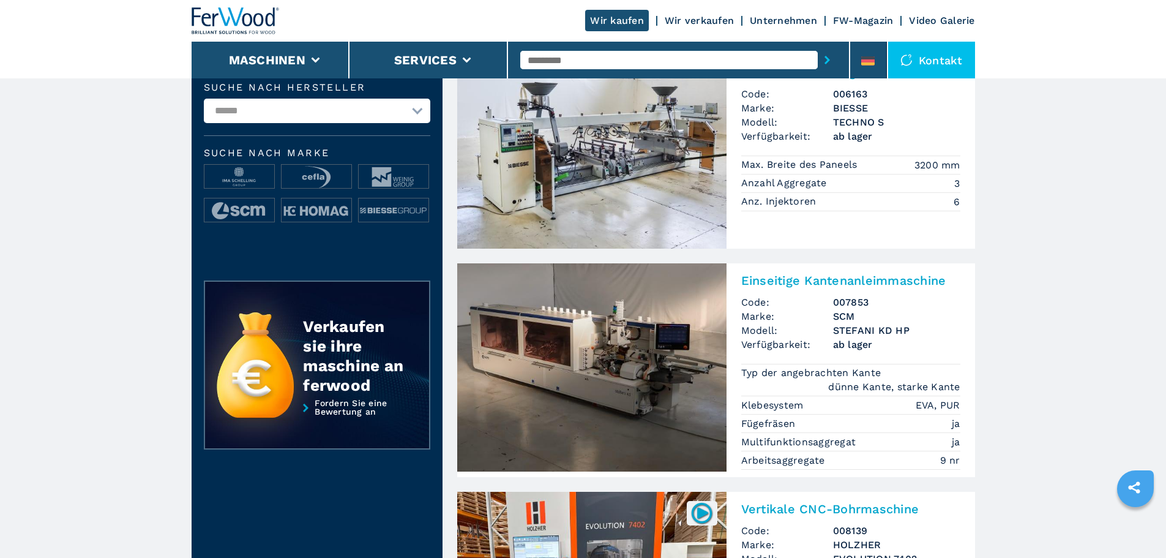
click at [681, 408] on img at bounding box center [591, 367] width 269 height 208
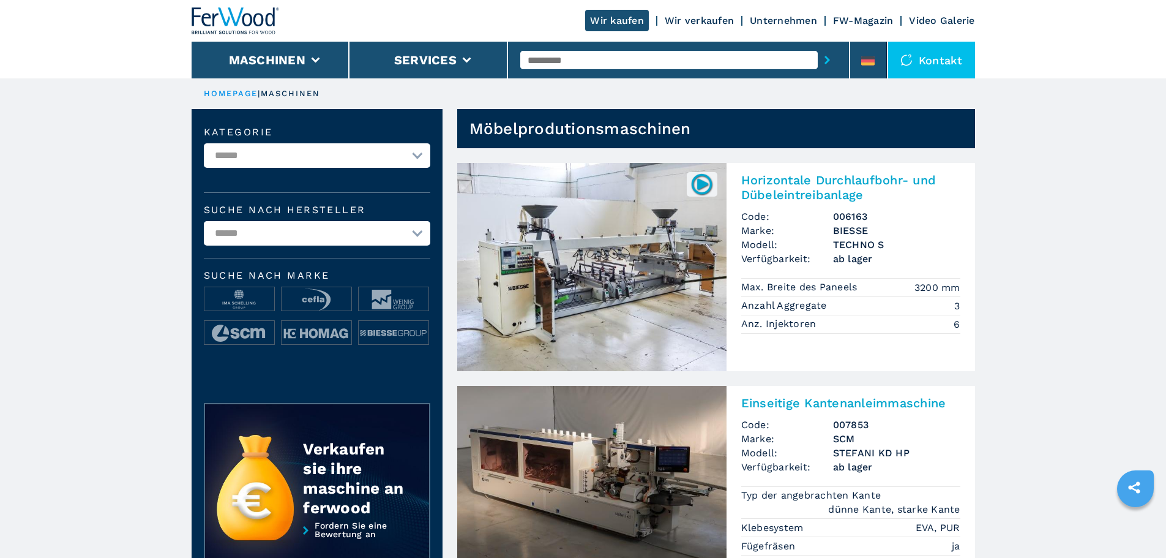
click at [583, 291] on img at bounding box center [591, 267] width 269 height 208
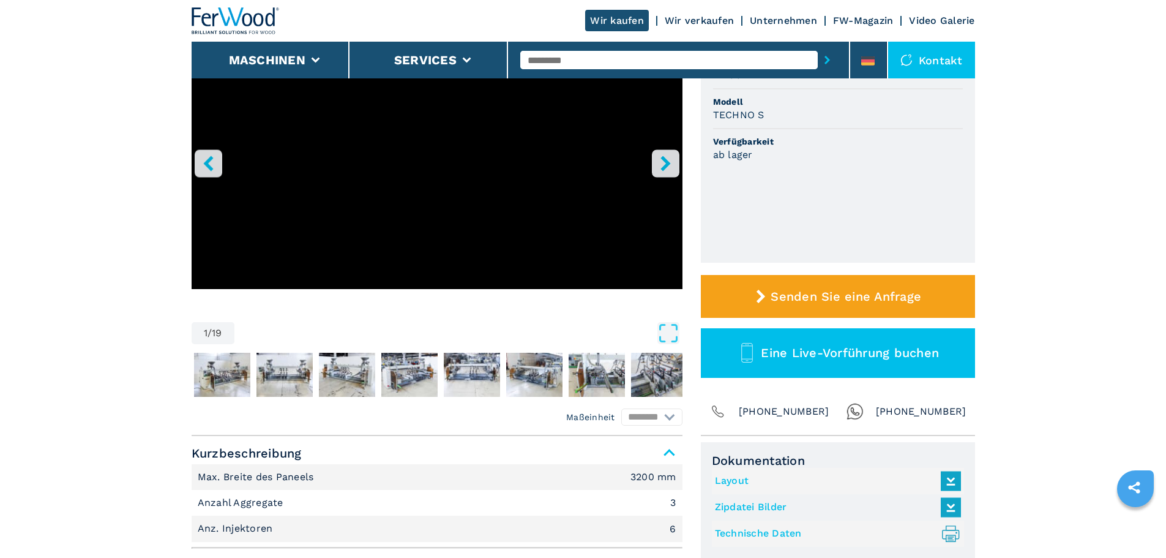
scroll to position [184, 0]
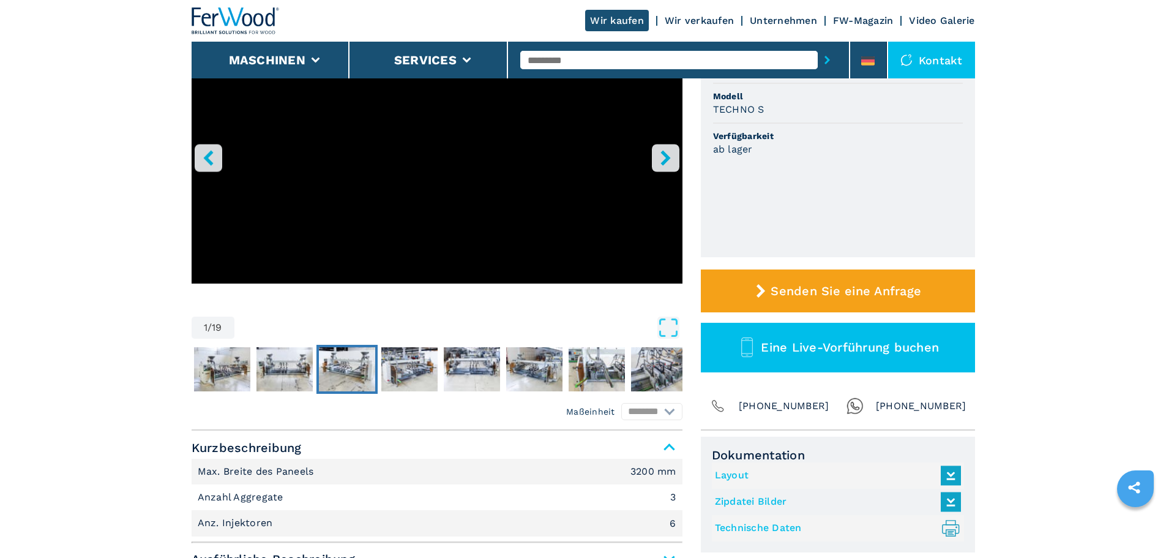
click at [346, 381] on img "Go to Slide 4" at bounding box center [347, 369] width 56 height 44
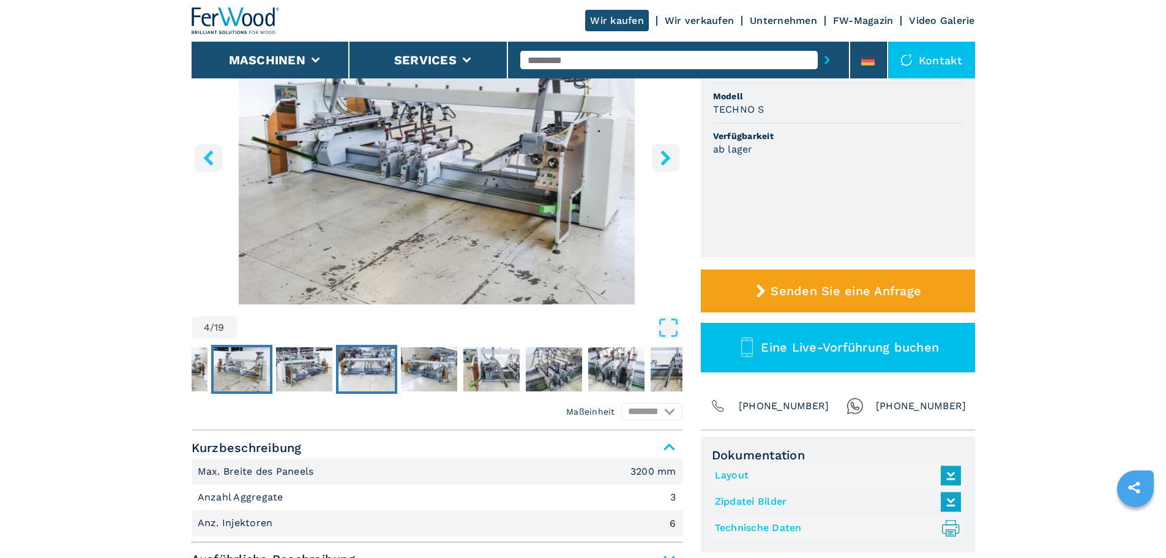
click at [362, 376] on img "Go to Slide 6" at bounding box center [366, 369] width 56 height 44
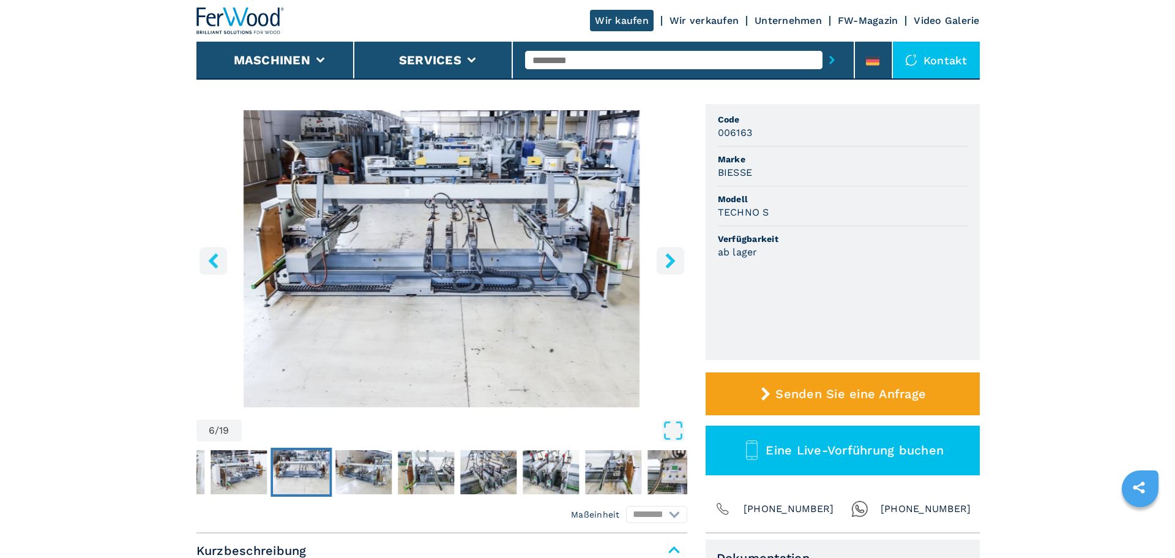
scroll to position [61, 0]
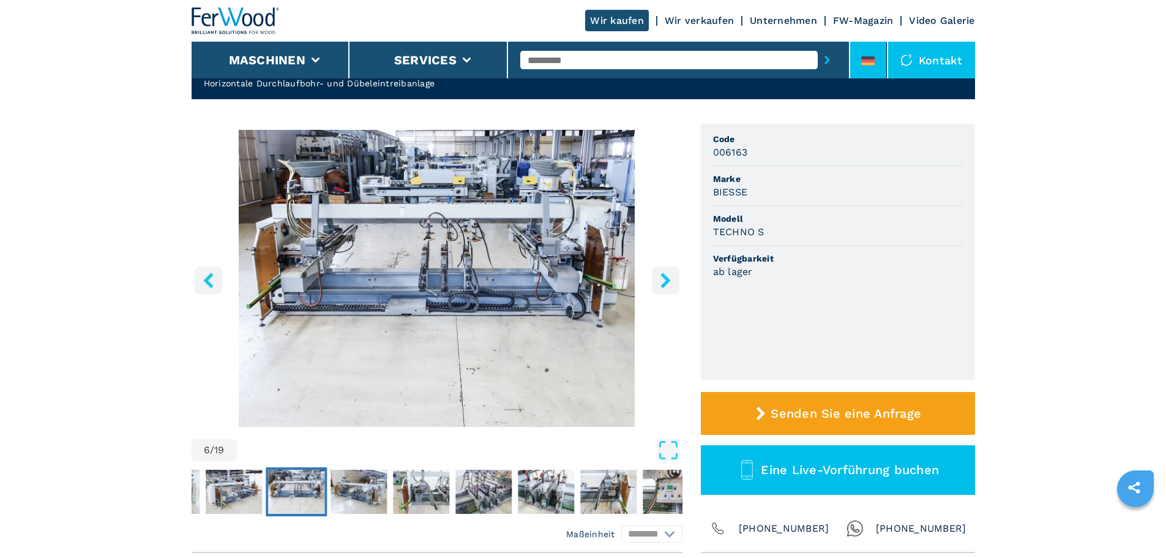
click at [867, 58] on icon at bounding box center [867, 57] width 13 height 3
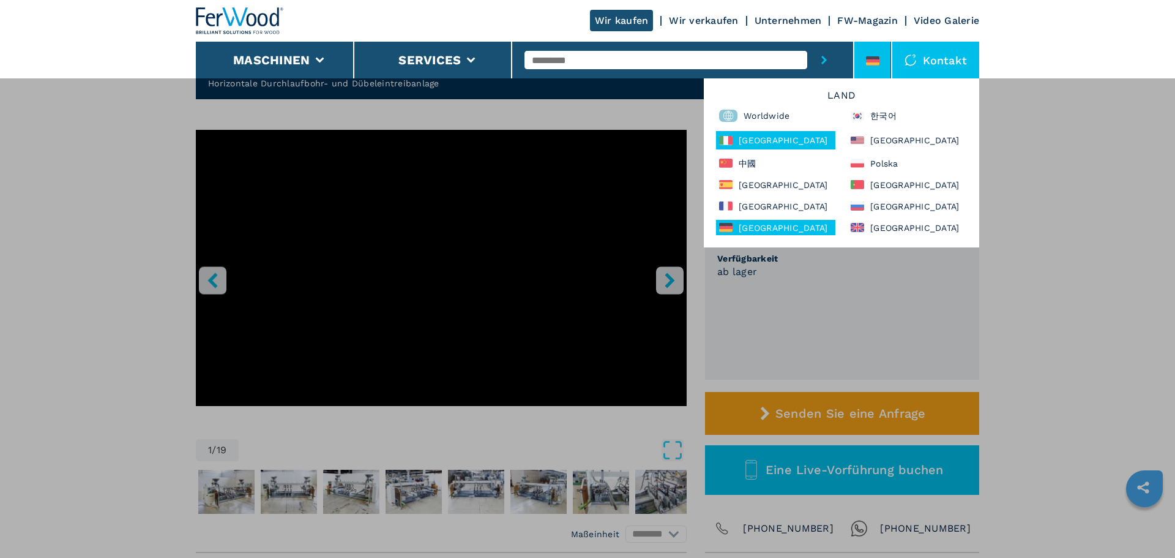
click at [753, 139] on div "Italia" at bounding box center [775, 140] width 119 height 18
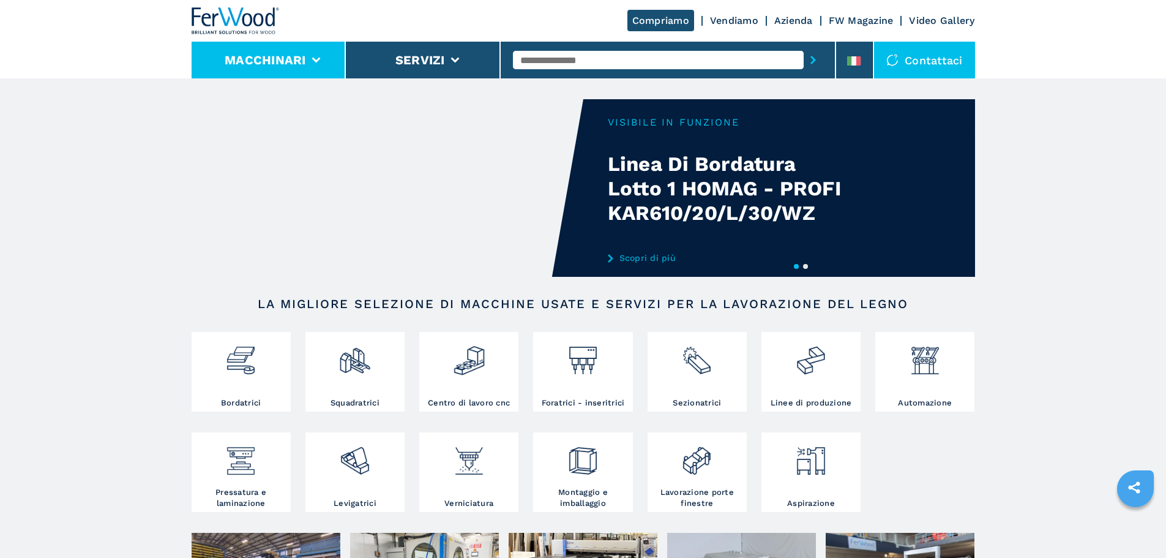
click at [300, 62] on button "Macchinari" at bounding box center [265, 60] width 81 height 15
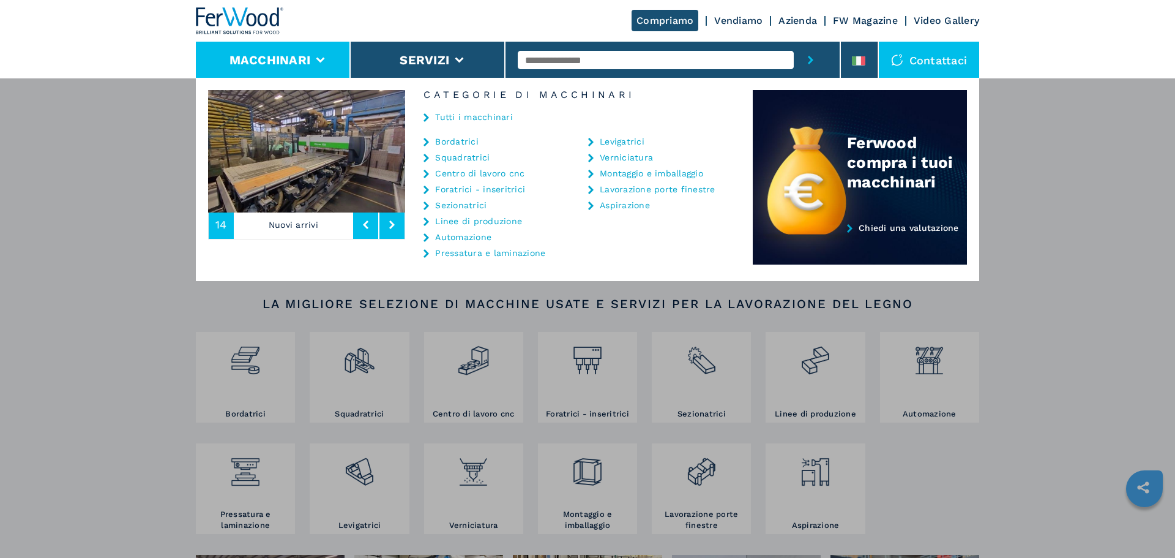
click at [490, 124] on div "Tutti i macchinari" at bounding box center [579, 118] width 348 height 37
click at [500, 115] on link "Tutti i macchinari" at bounding box center [474, 117] width 78 height 9
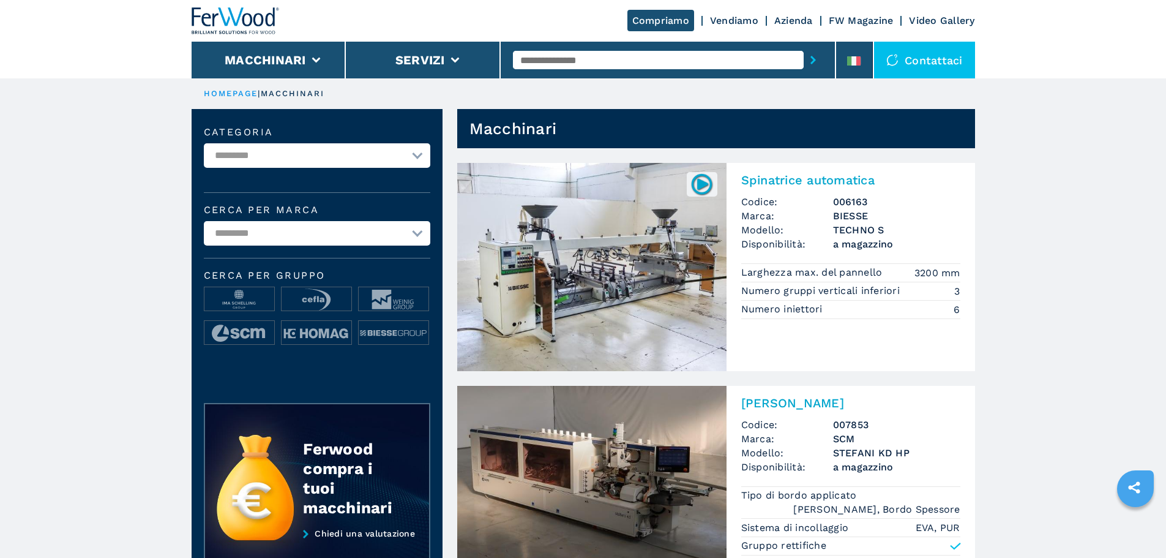
click at [670, 288] on img at bounding box center [591, 267] width 269 height 208
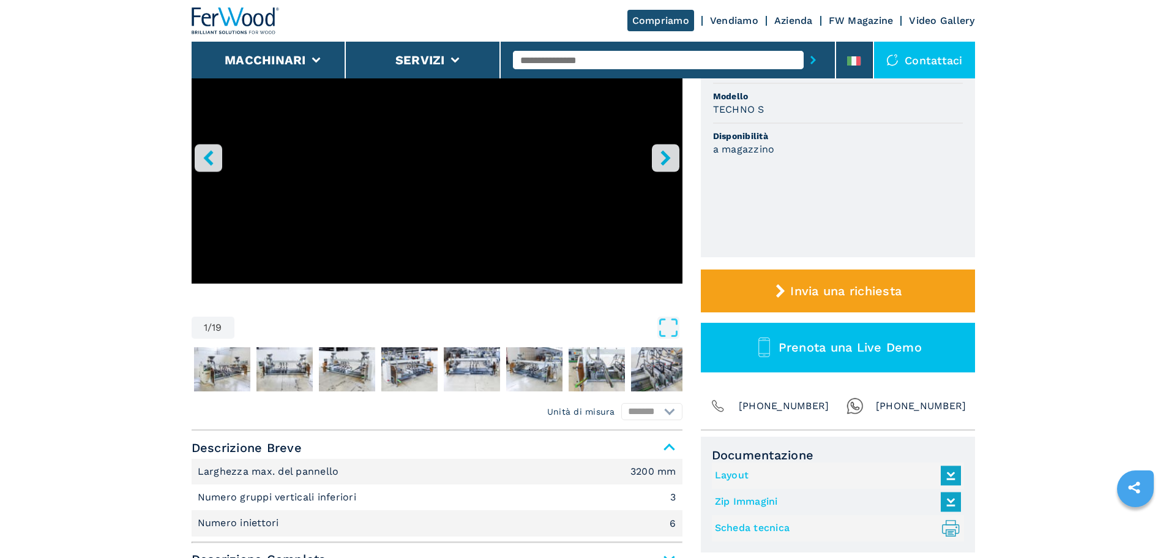
scroll to position [245, 0]
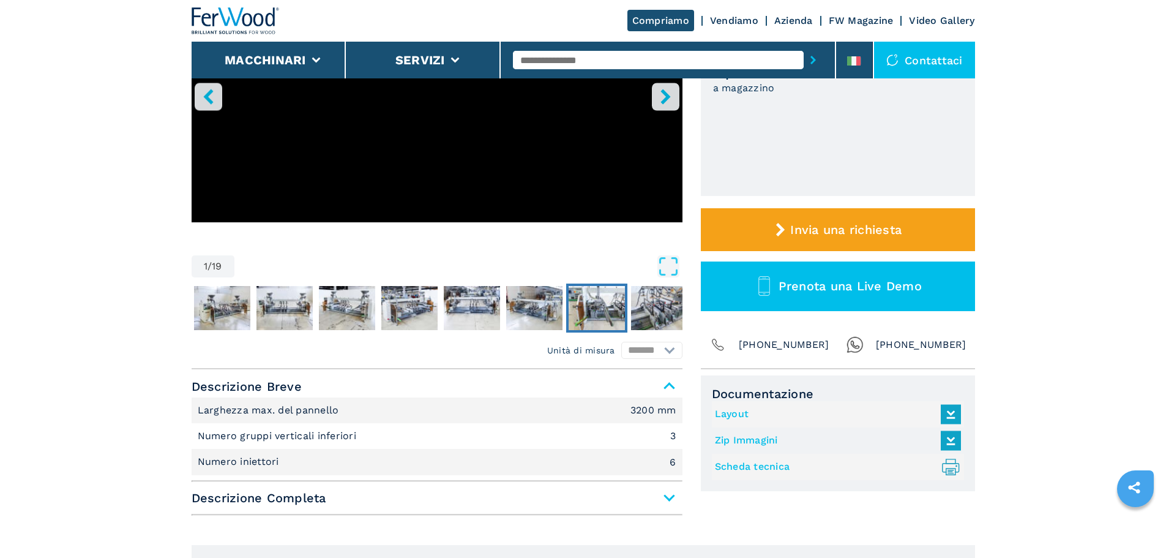
click at [567, 296] on button "Go to Slide 8" at bounding box center [596, 307] width 61 height 49
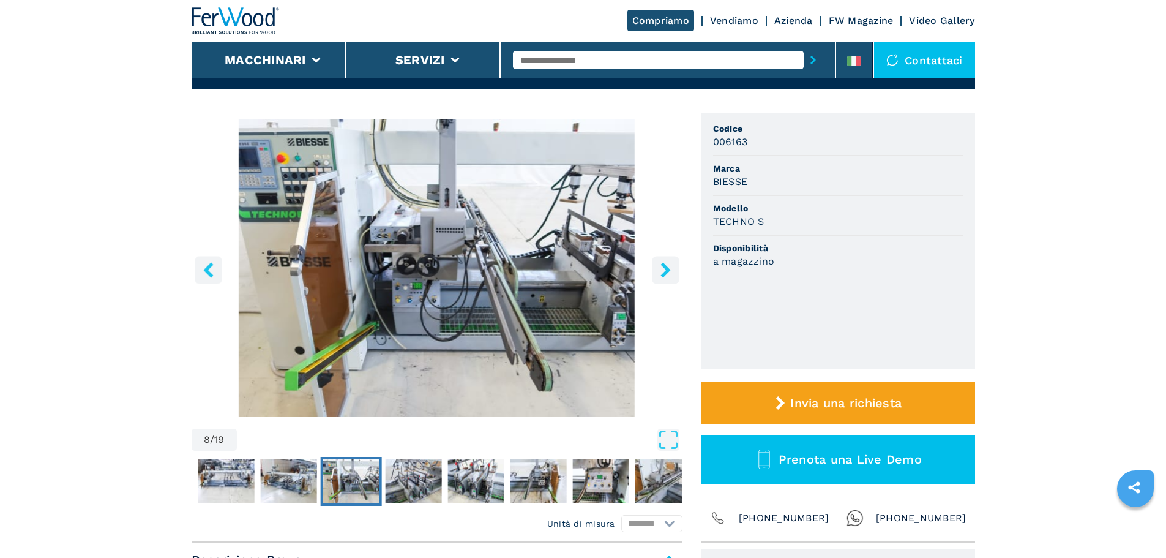
scroll to position [0, 0]
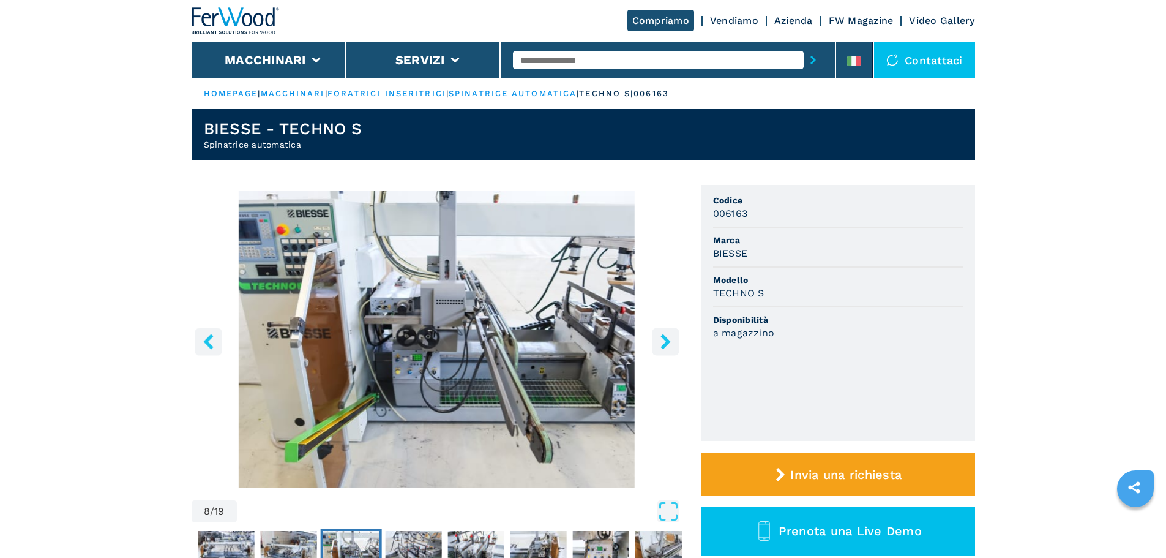
click at [659, 339] on icon "right-button" at bounding box center [665, 341] width 15 height 15
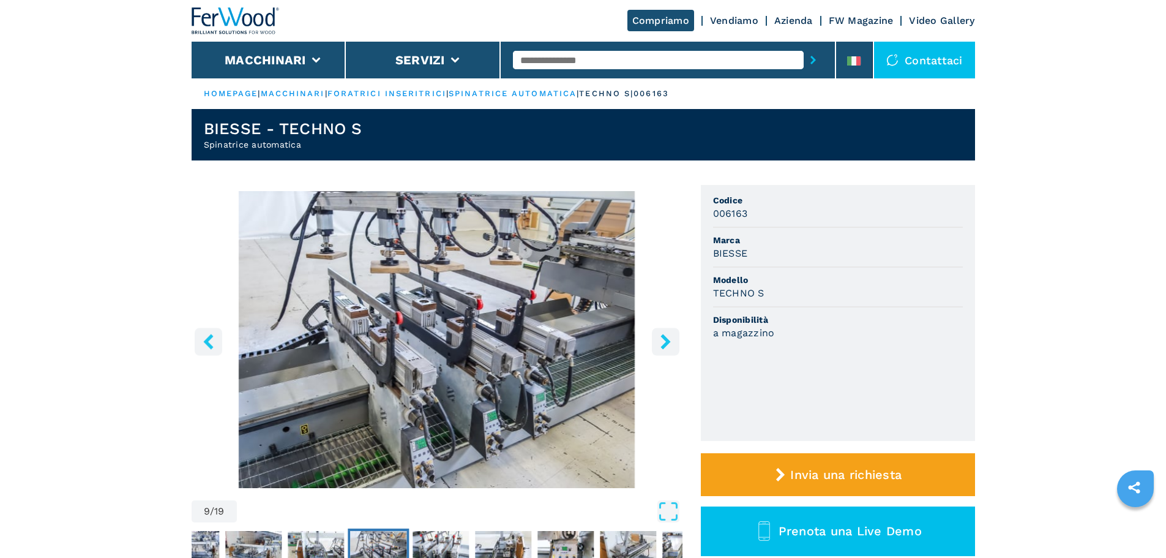
click at [659, 339] on icon "right-button" at bounding box center [665, 341] width 15 height 15
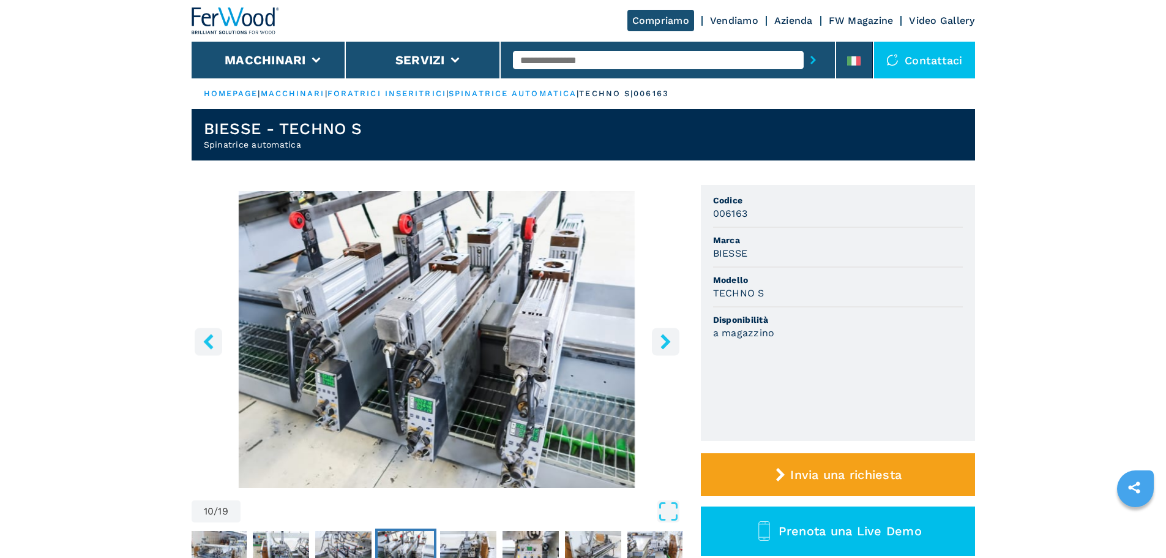
click at [659, 339] on icon "right-button" at bounding box center [665, 341] width 15 height 15
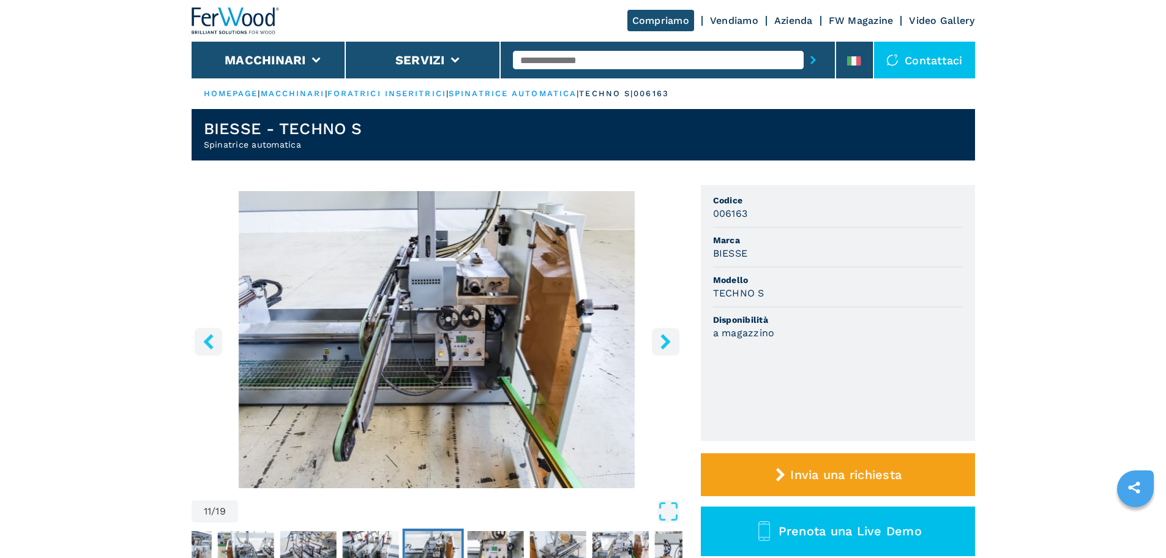
click at [659, 339] on icon "right-button" at bounding box center [665, 341] width 15 height 15
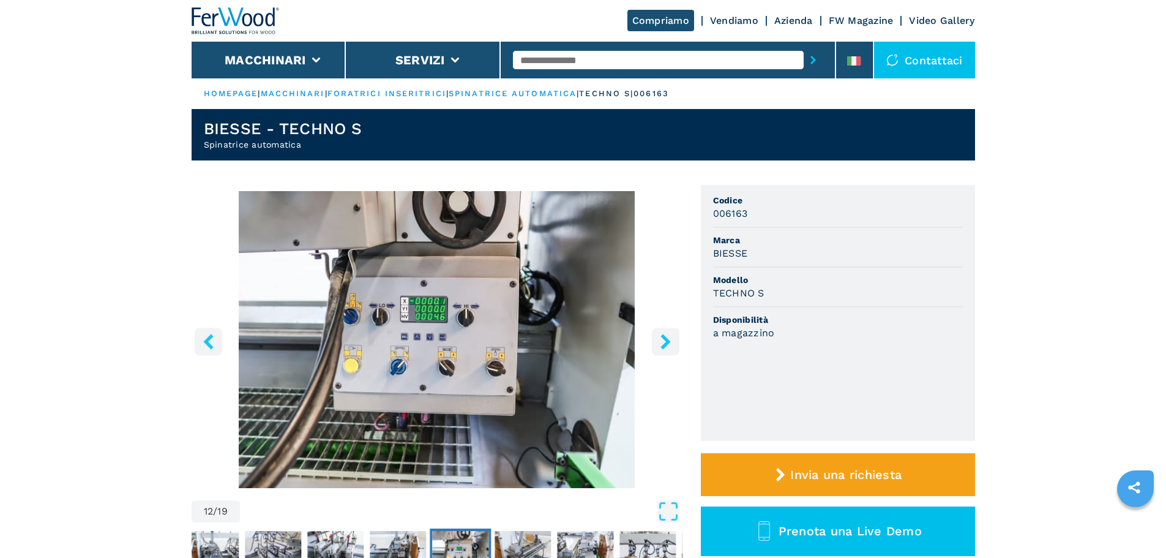
click at [659, 339] on icon "right-button" at bounding box center [665, 341] width 15 height 15
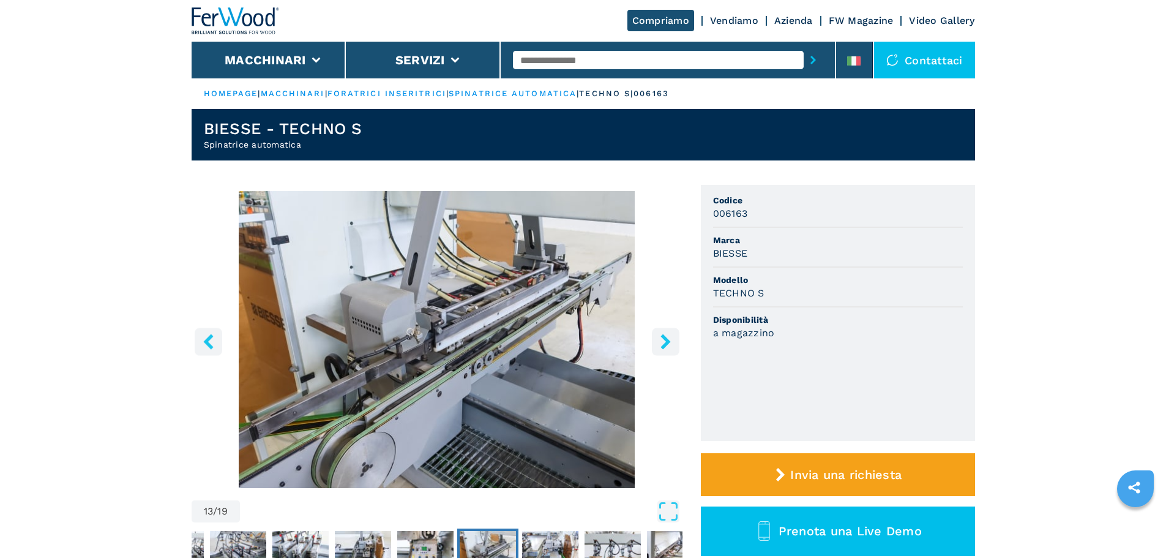
click at [659, 339] on icon "right-button" at bounding box center [665, 341] width 15 height 15
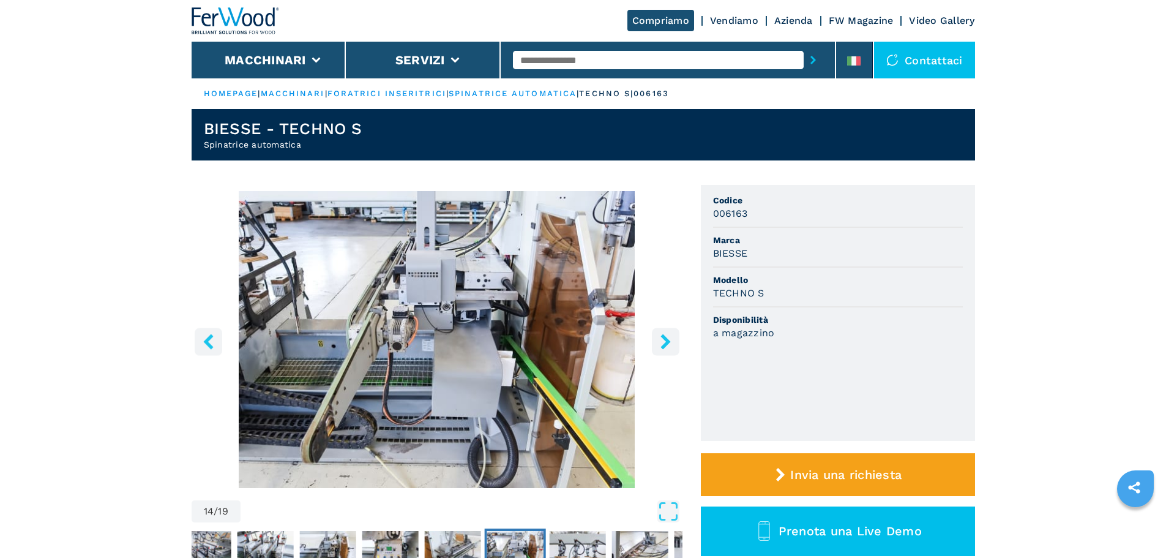
click at [659, 339] on icon "right-button" at bounding box center [665, 341] width 15 height 15
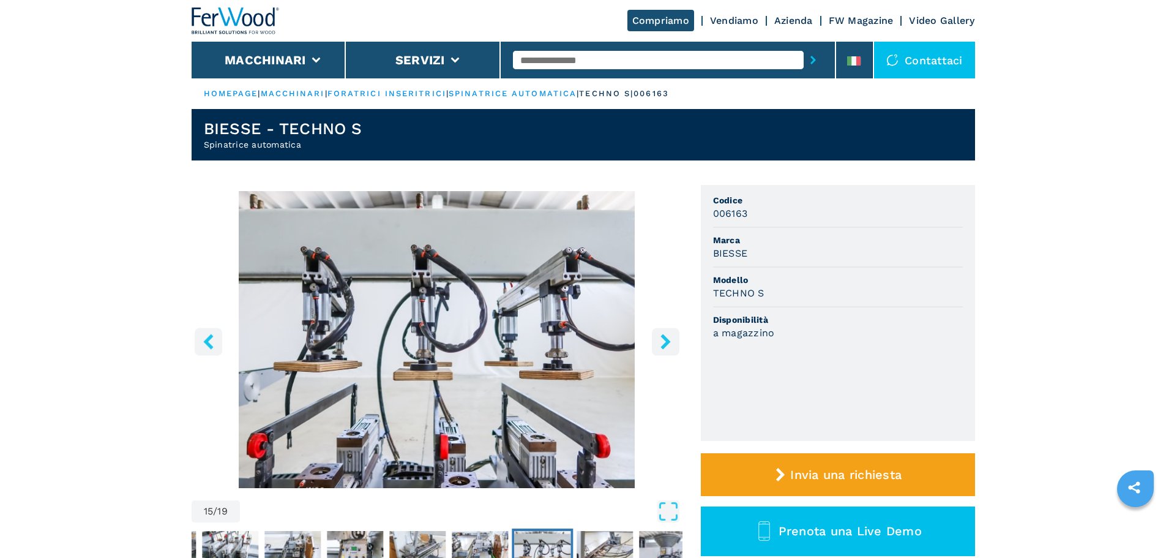
click at [659, 339] on icon "right-button" at bounding box center [665, 341] width 15 height 15
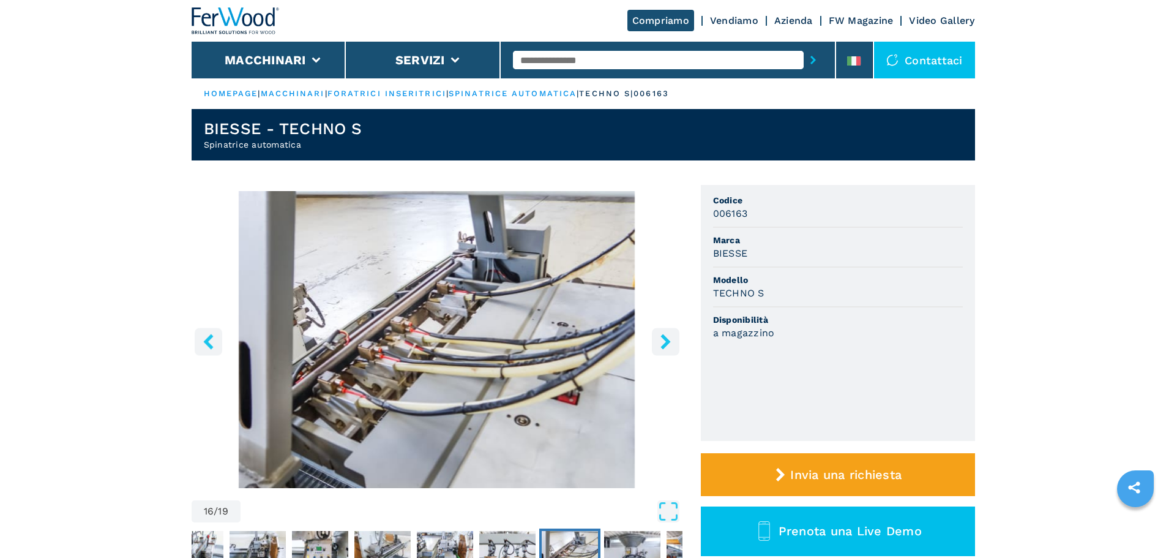
click at [659, 339] on icon "right-button" at bounding box center [665, 341] width 15 height 15
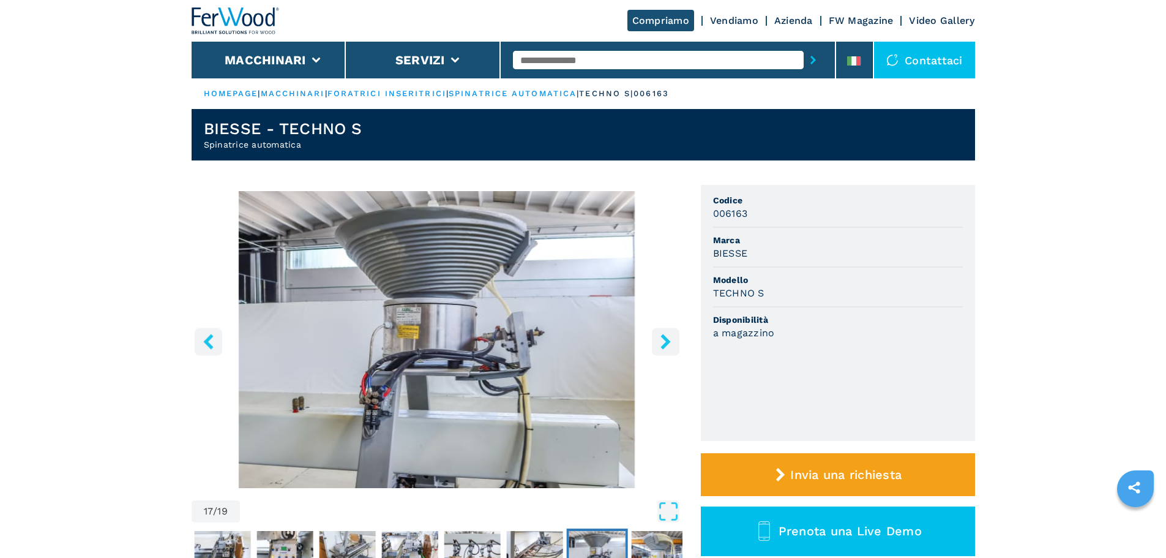
click at [659, 339] on icon "right-button" at bounding box center [665, 341] width 15 height 15
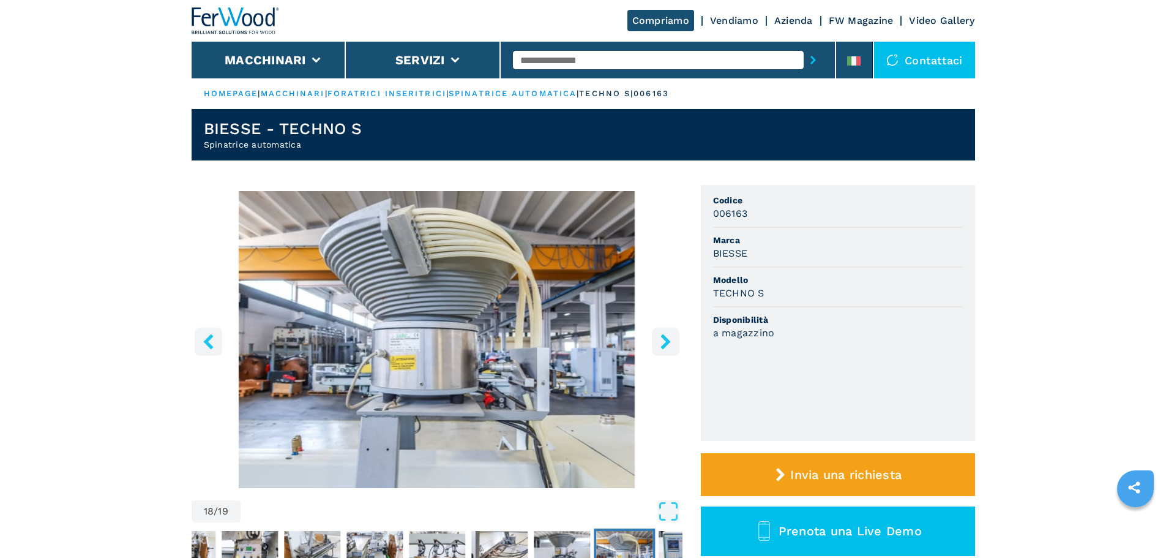
click at [659, 339] on icon "right-button" at bounding box center [665, 341] width 15 height 15
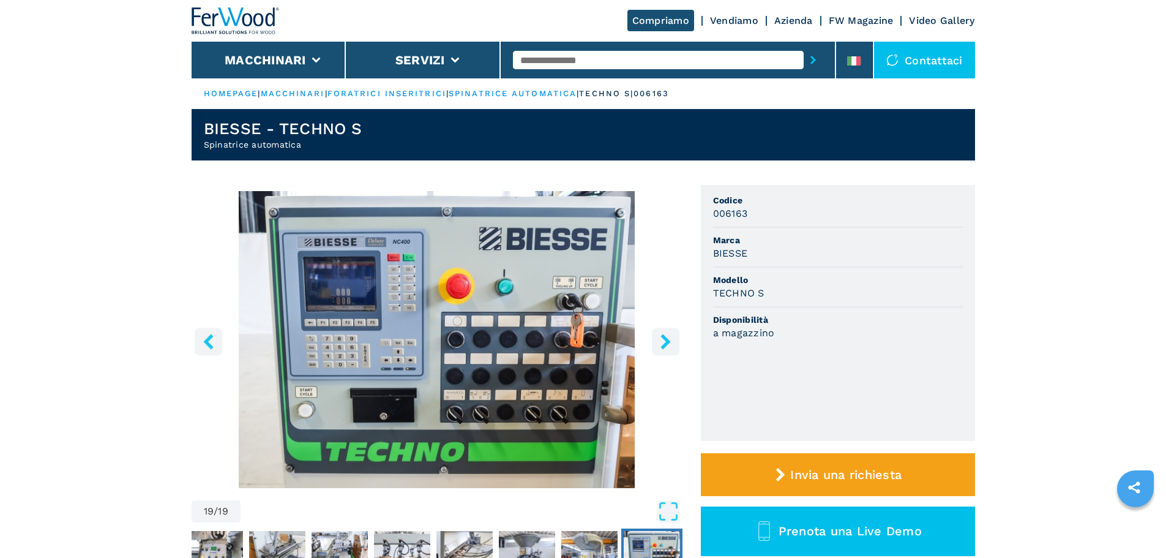
click at [659, 339] on icon "right-button" at bounding box center [665, 341] width 15 height 15
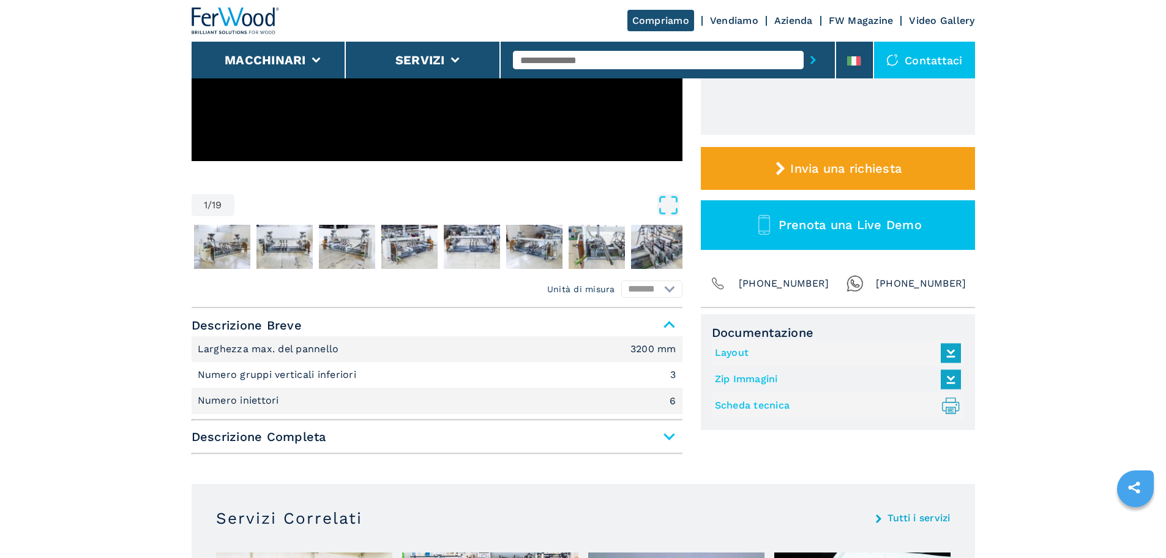
scroll to position [61, 0]
